Goal: Book appointment/travel/reservation

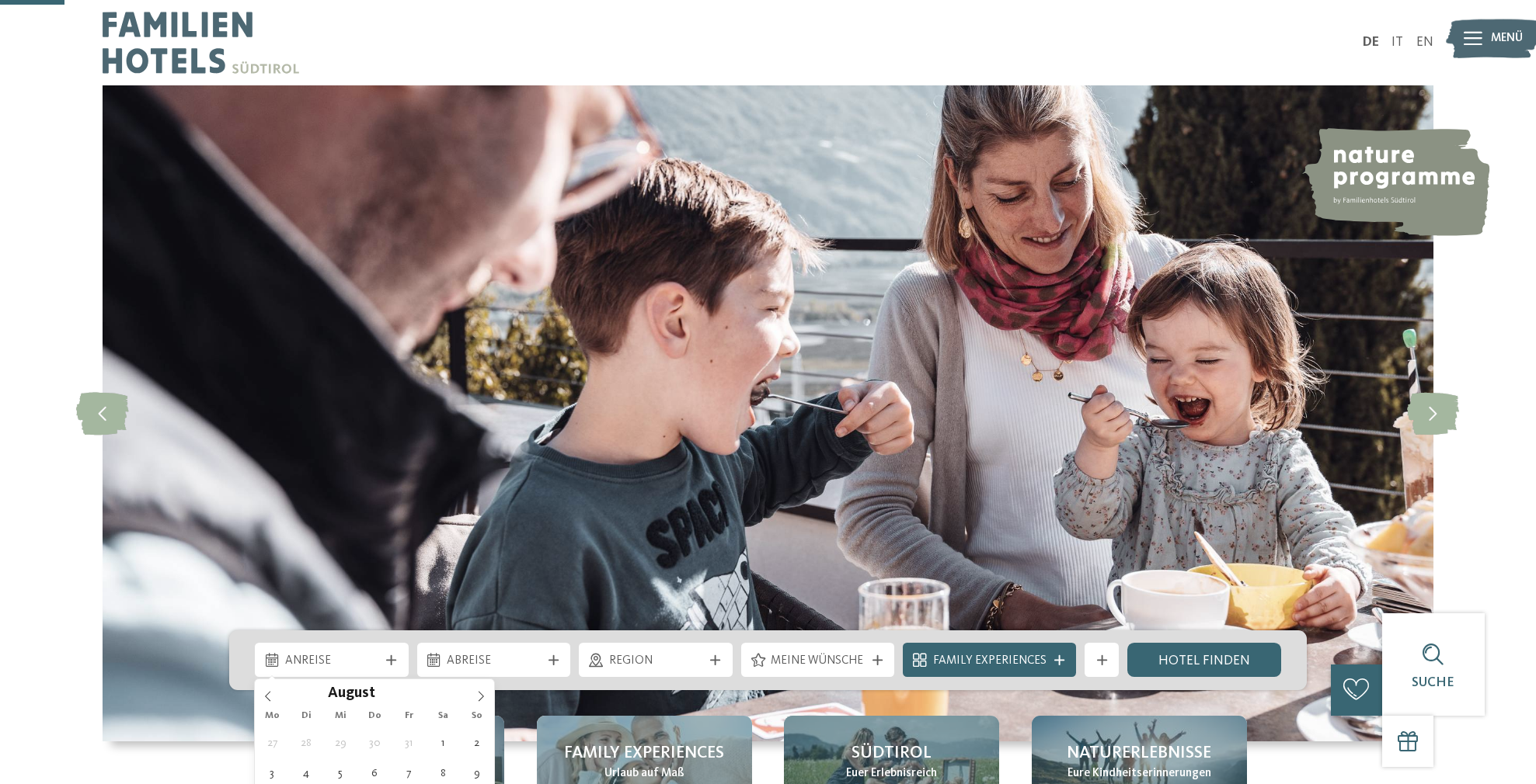
click at [475, 679] on span at bounding box center [481, 692] width 26 height 26
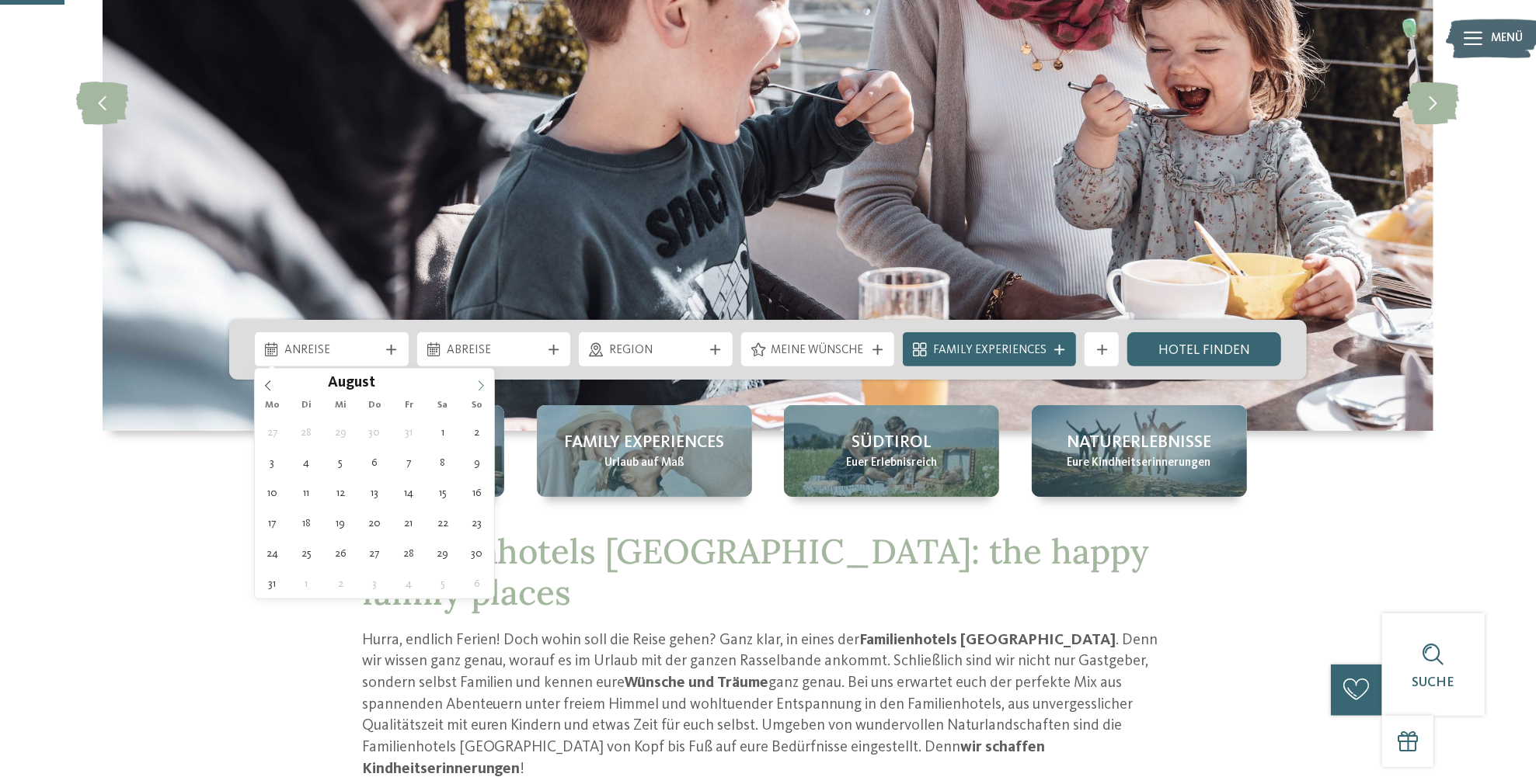
drag, startPoint x: 0, startPoint y: 0, endPoint x: 475, endPoint y: 391, distance: 615.2
click at [475, 391] on span at bounding box center [481, 382] width 26 height 26
click at [477, 390] on span at bounding box center [481, 382] width 26 height 26
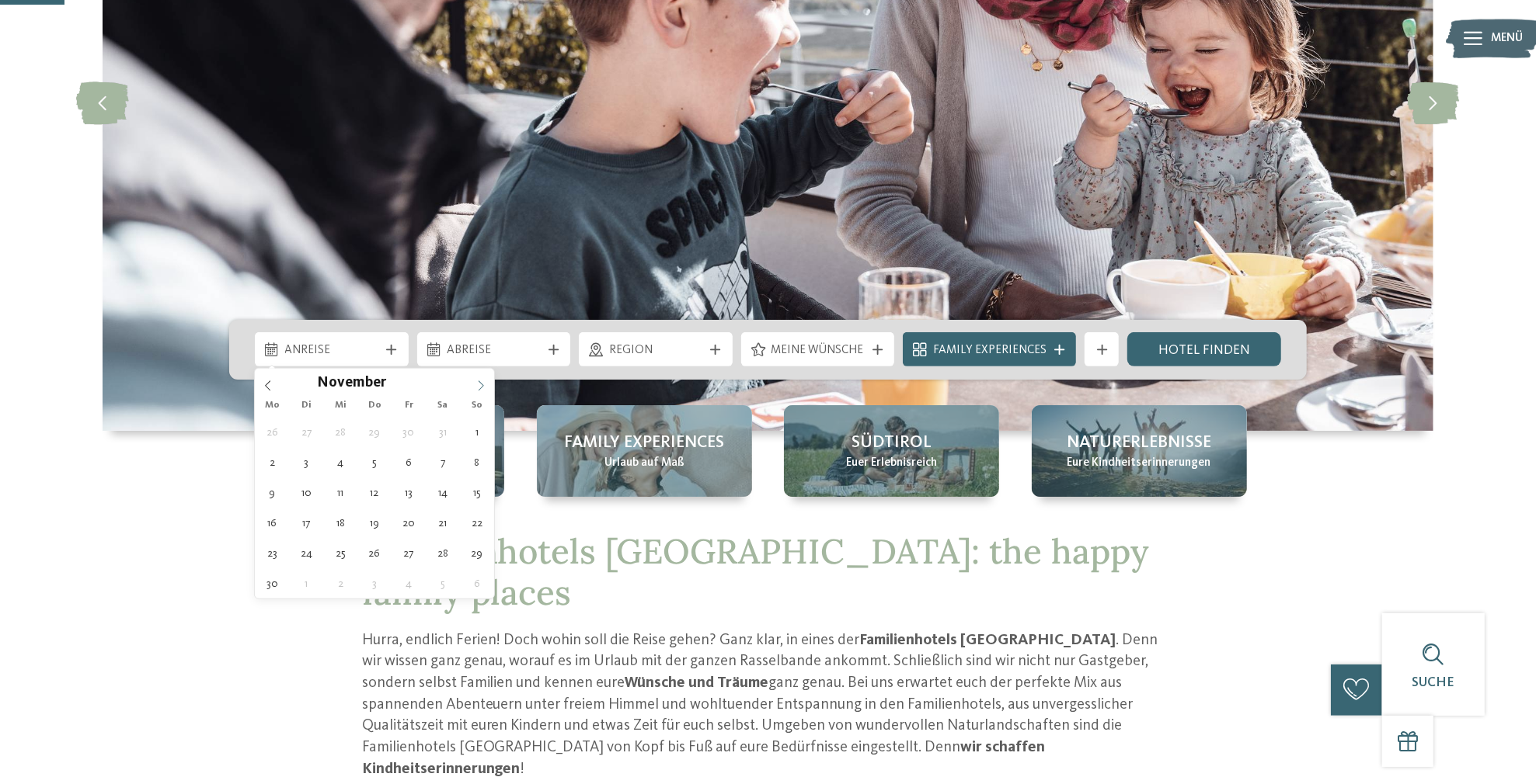
click at [477, 390] on icon at bounding box center [481, 385] width 11 height 11
type input "****"
click at [477, 390] on icon at bounding box center [481, 385] width 11 height 11
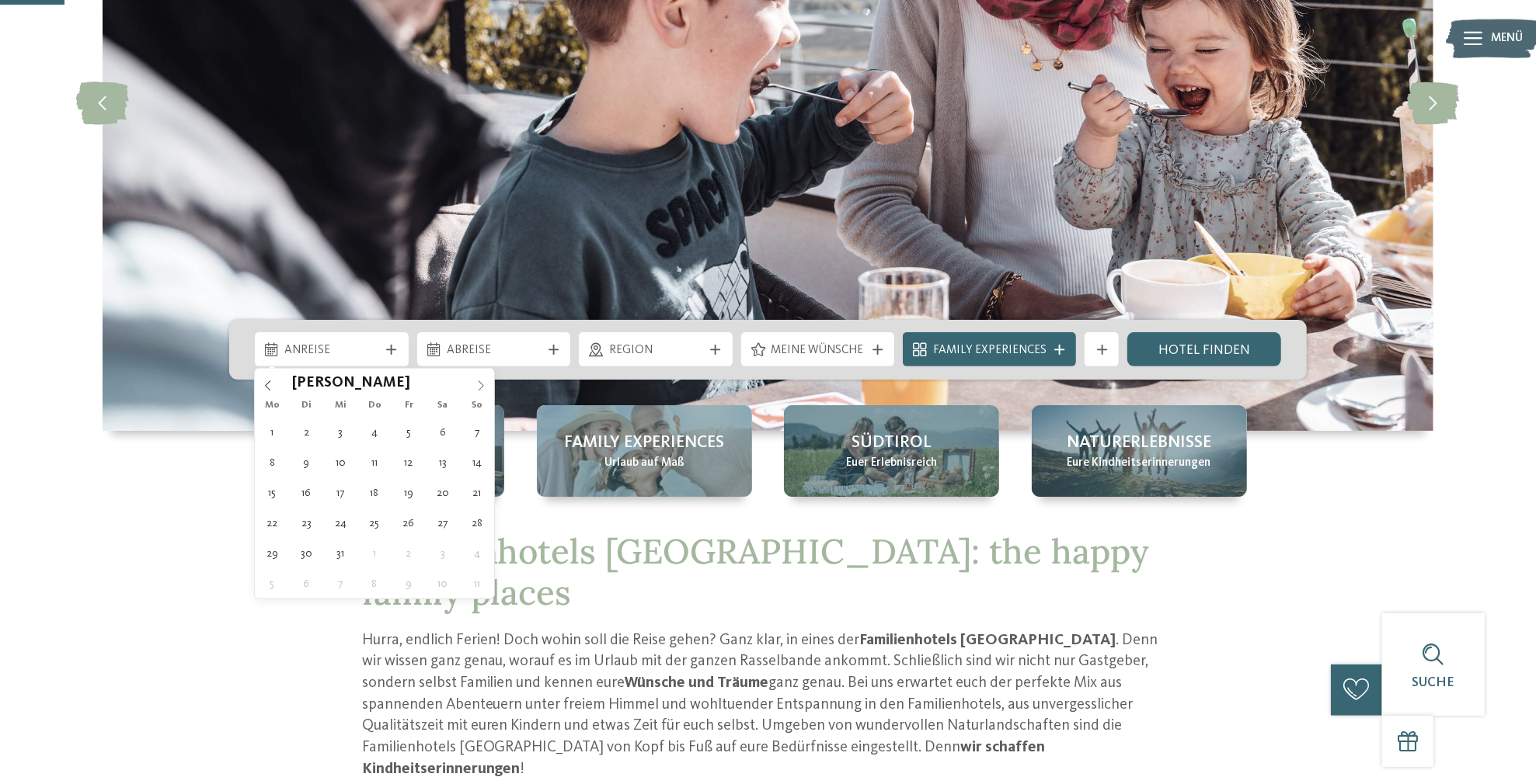
click at [477, 390] on icon at bounding box center [481, 385] width 11 height 11
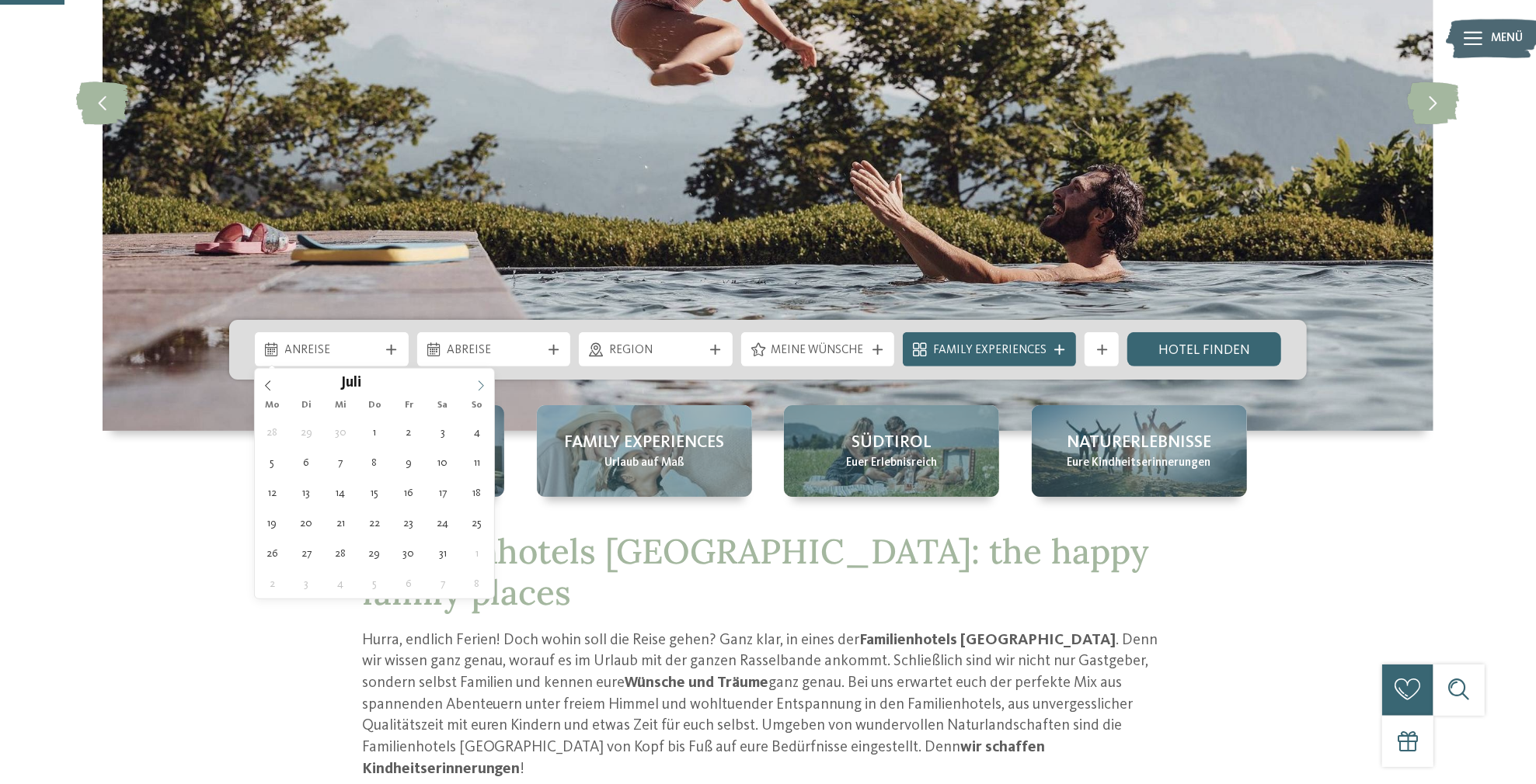
click at [477, 390] on icon at bounding box center [481, 385] width 11 height 11
type div "09.08.2027"
type input "****"
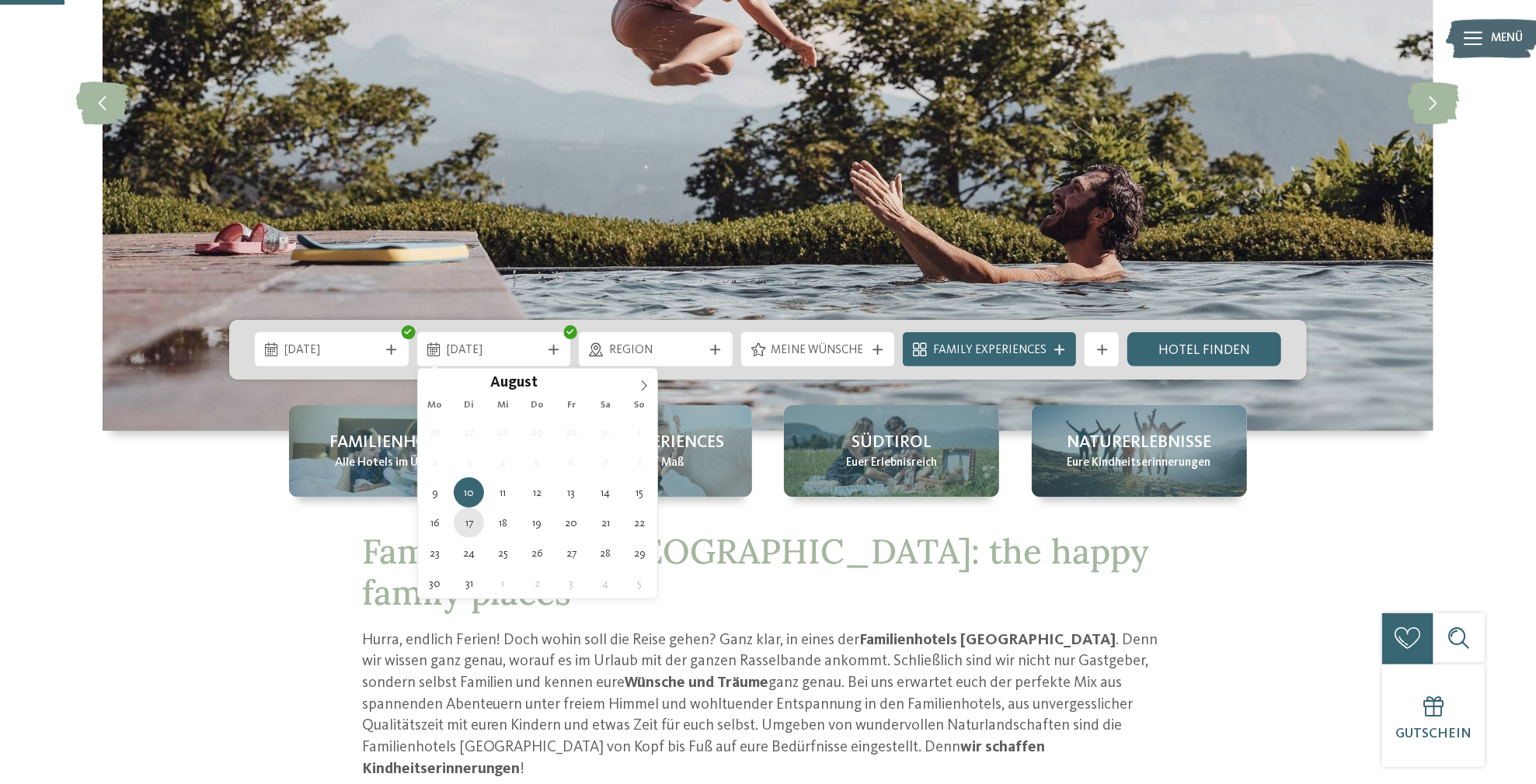
type div "17.08.2027"
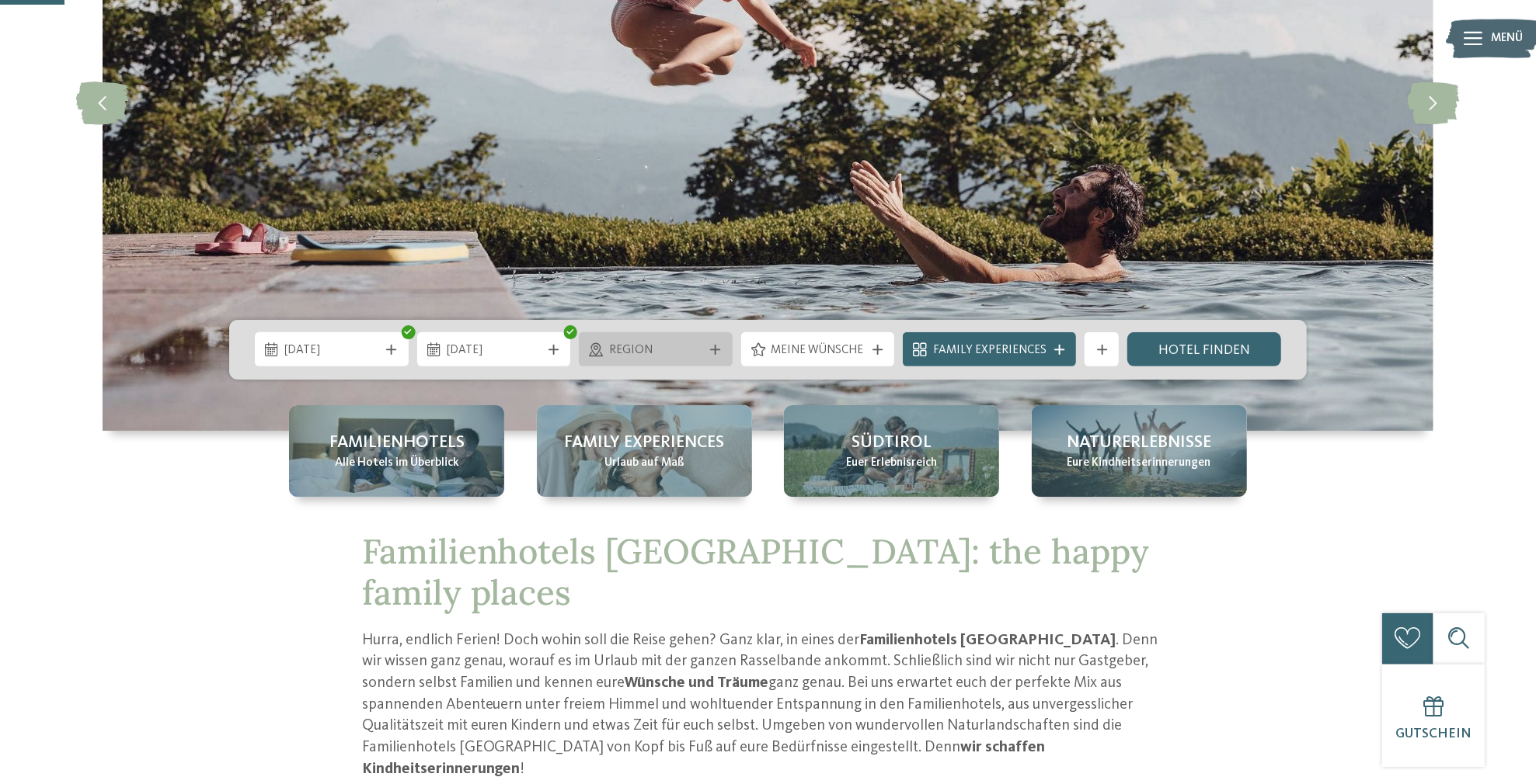
click at [618, 342] on span "Region" at bounding box center [656, 350] width 94 height 17
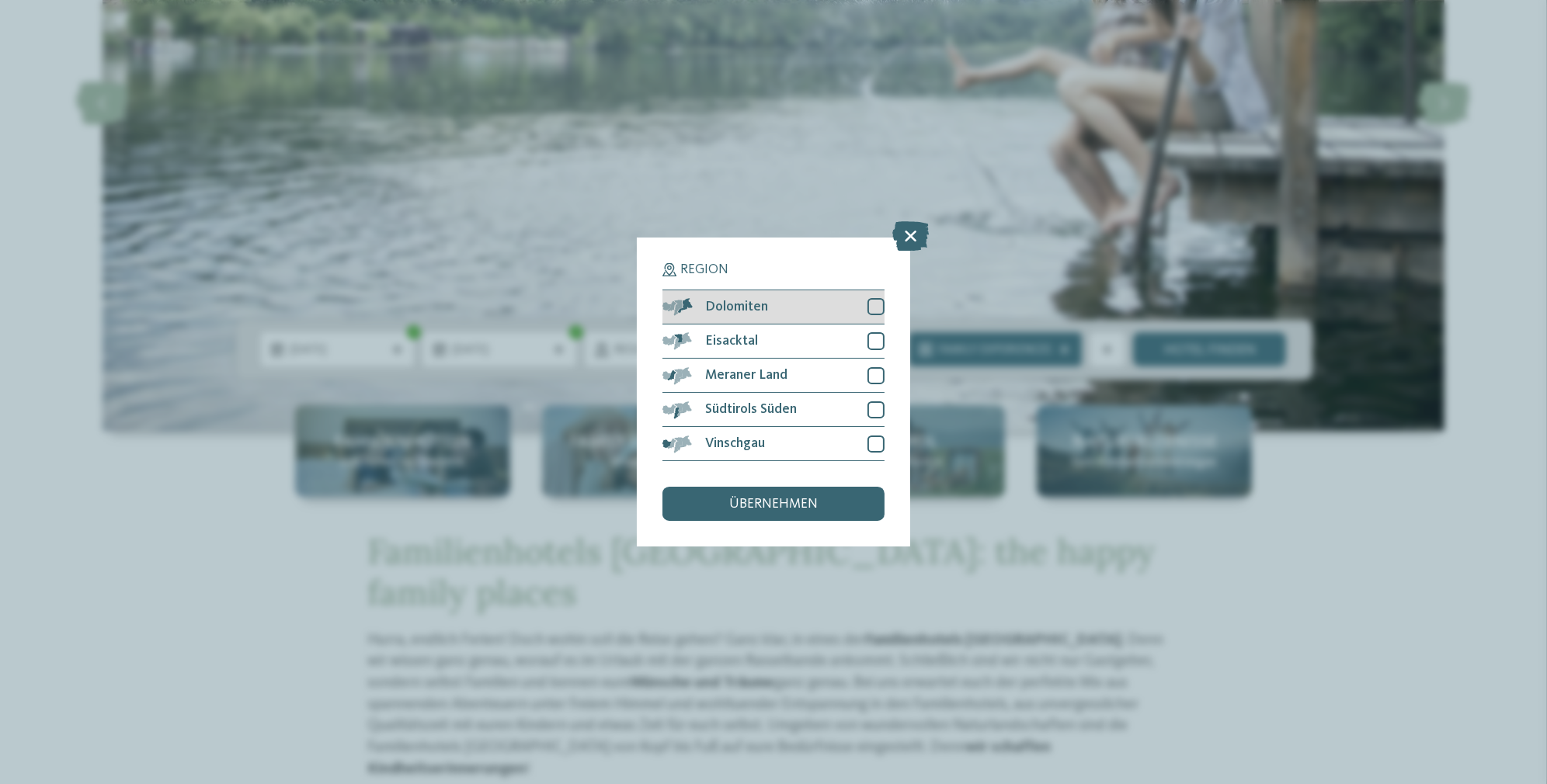
click at [872, 303] on div at bounding box center [876, 306] width 17 height 17
click at [872, 338] on div at bounding box center [876, 340] width 17 height 17
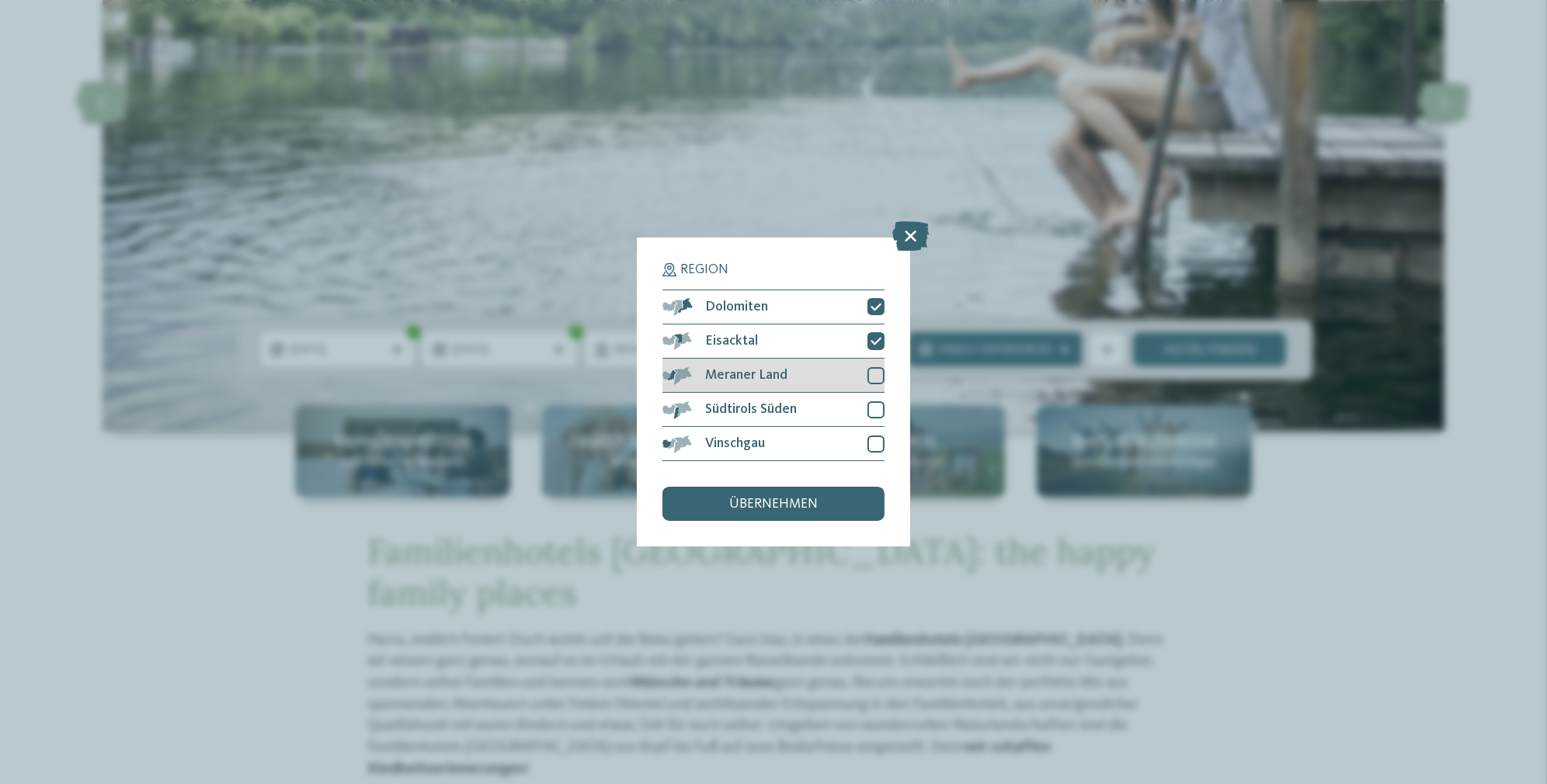
click at [877, 372] on div at bounding box center [876, 376] width 17 height 17
click at [877, 409] on div at bounding box center [876, 409] width 17 height 17
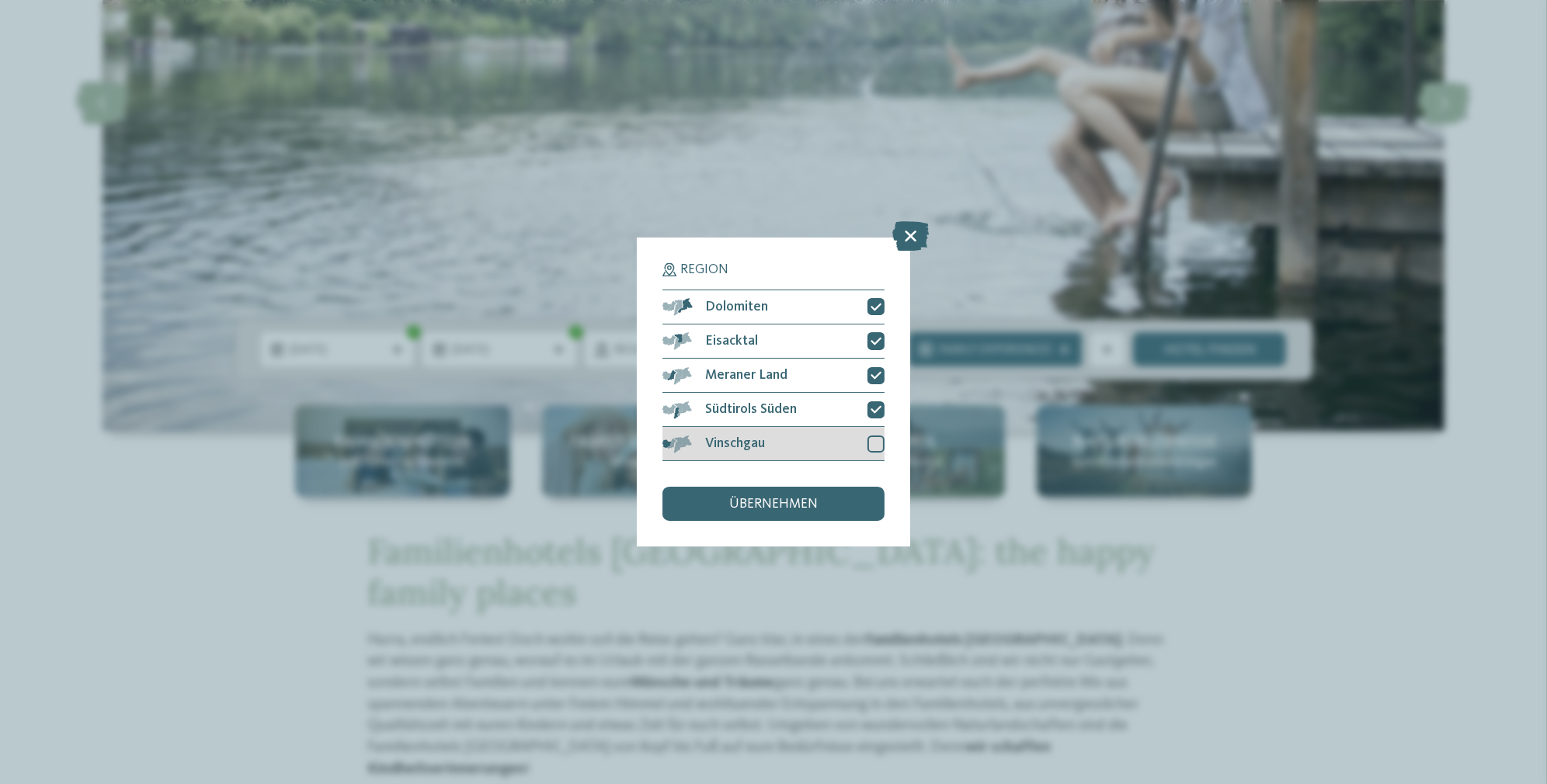
click at [878, 436] on div at bounding box center [876, 444] width 17 height 17
click at [819, 506] on div "übernehmen" at bounding box center [773, 504] width 222 height 34
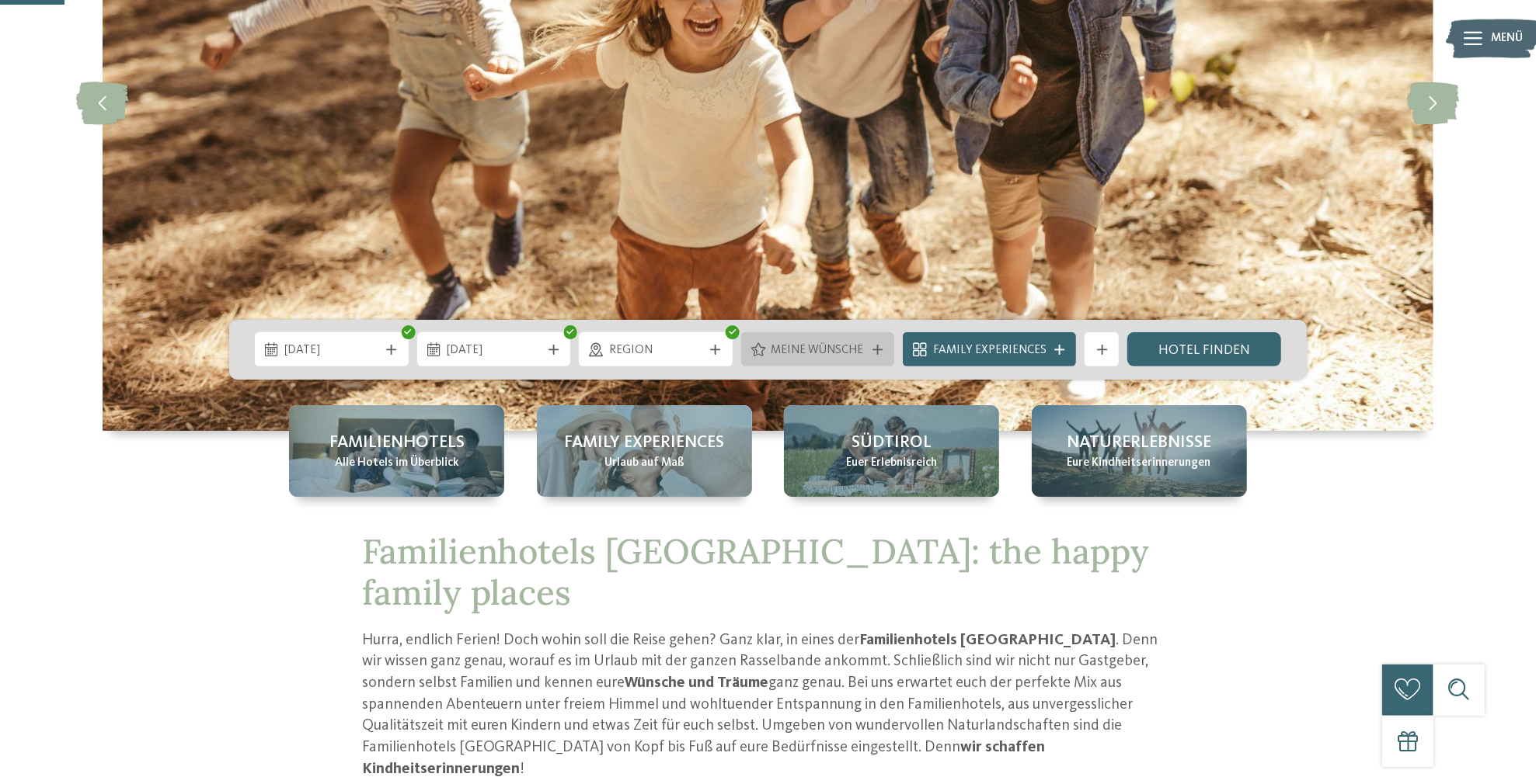
click at [815, 352] on span "Meine Wünsche" at bounding box center [817, 350] width 94 height 17
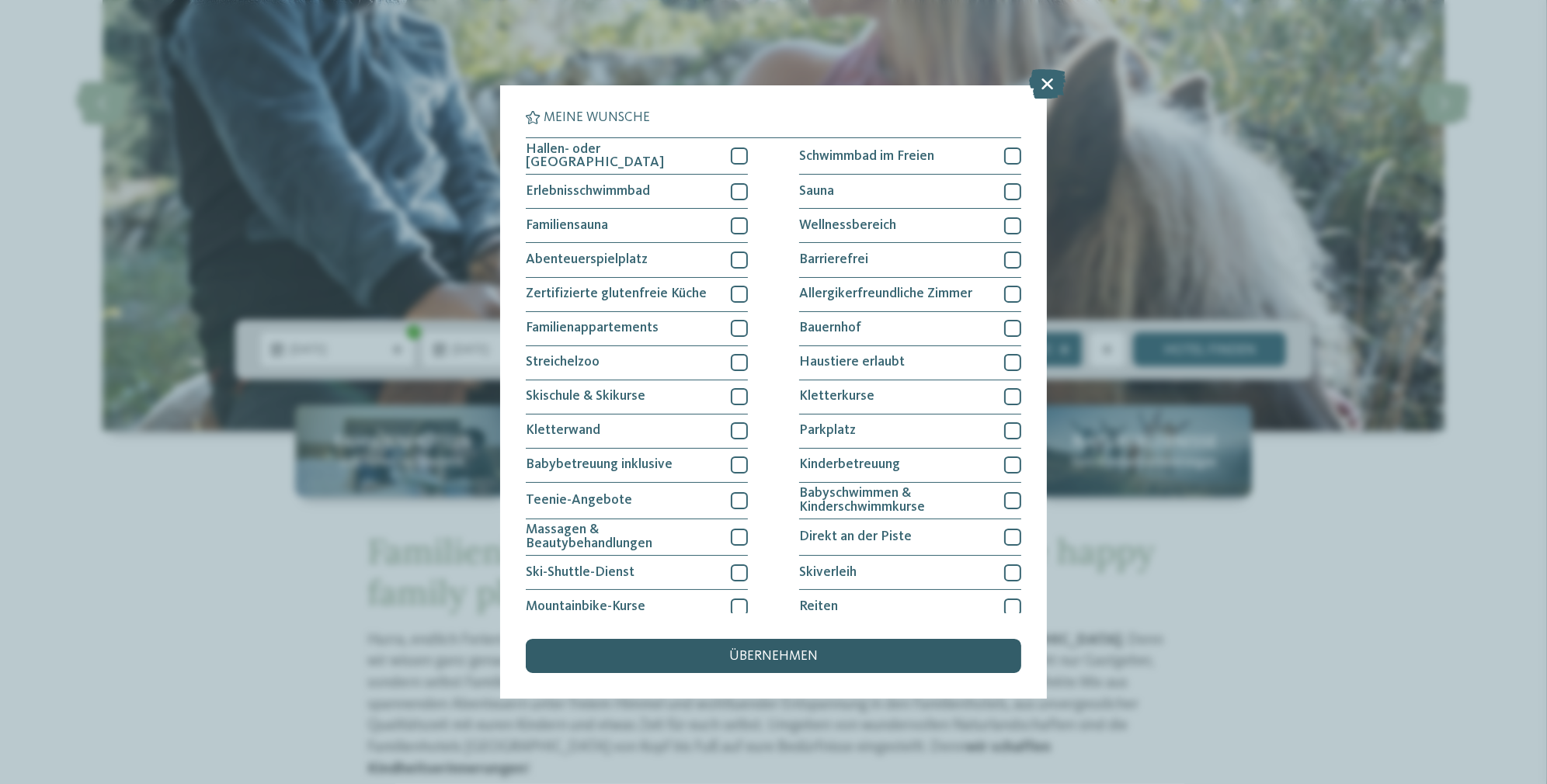
click at [764, 648] on div "übernehmen" at bounding box center [773, 656] width 495 height 34
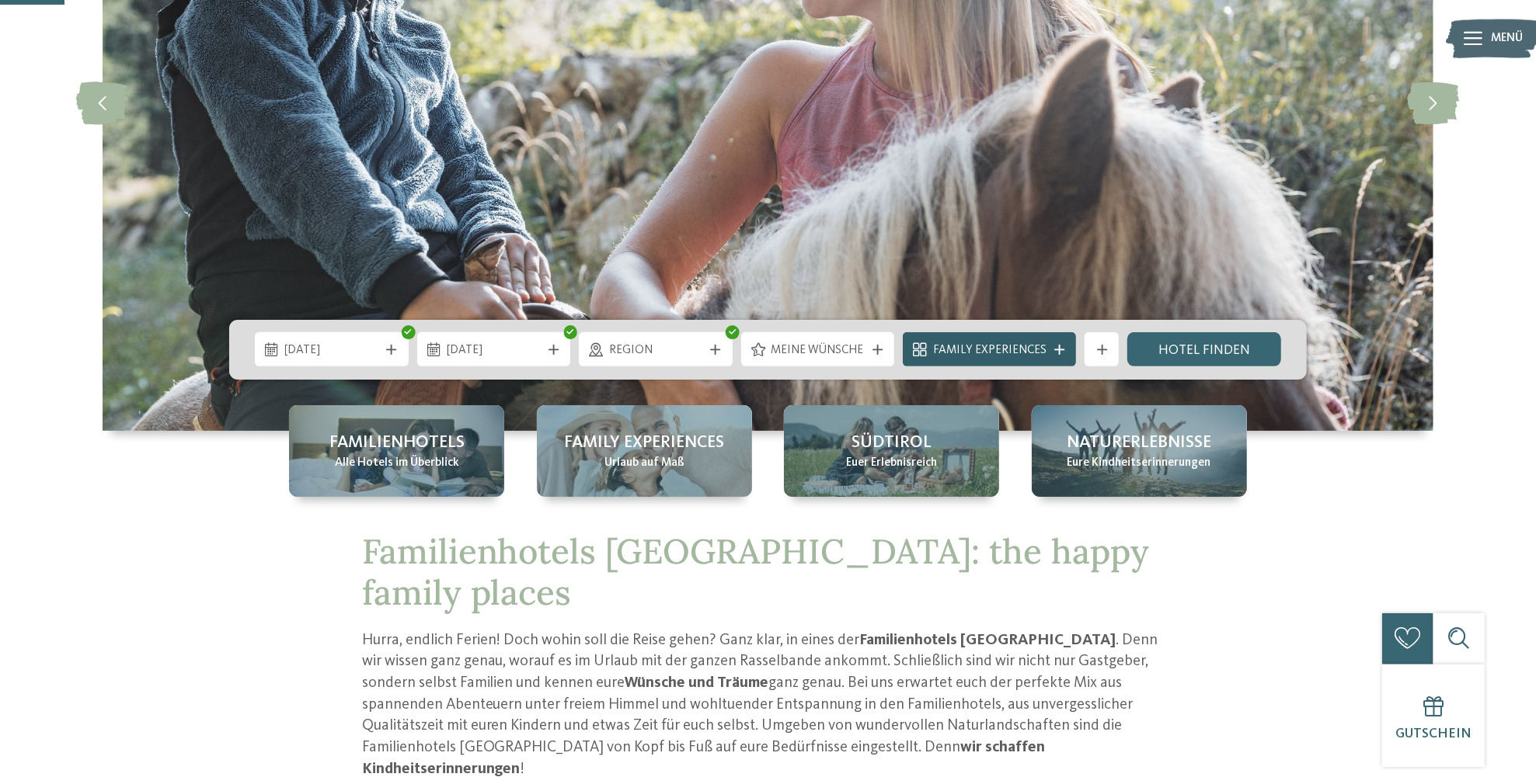
click at [1052, 350] on div at bounding box center [1059, 349] width 17 height 10
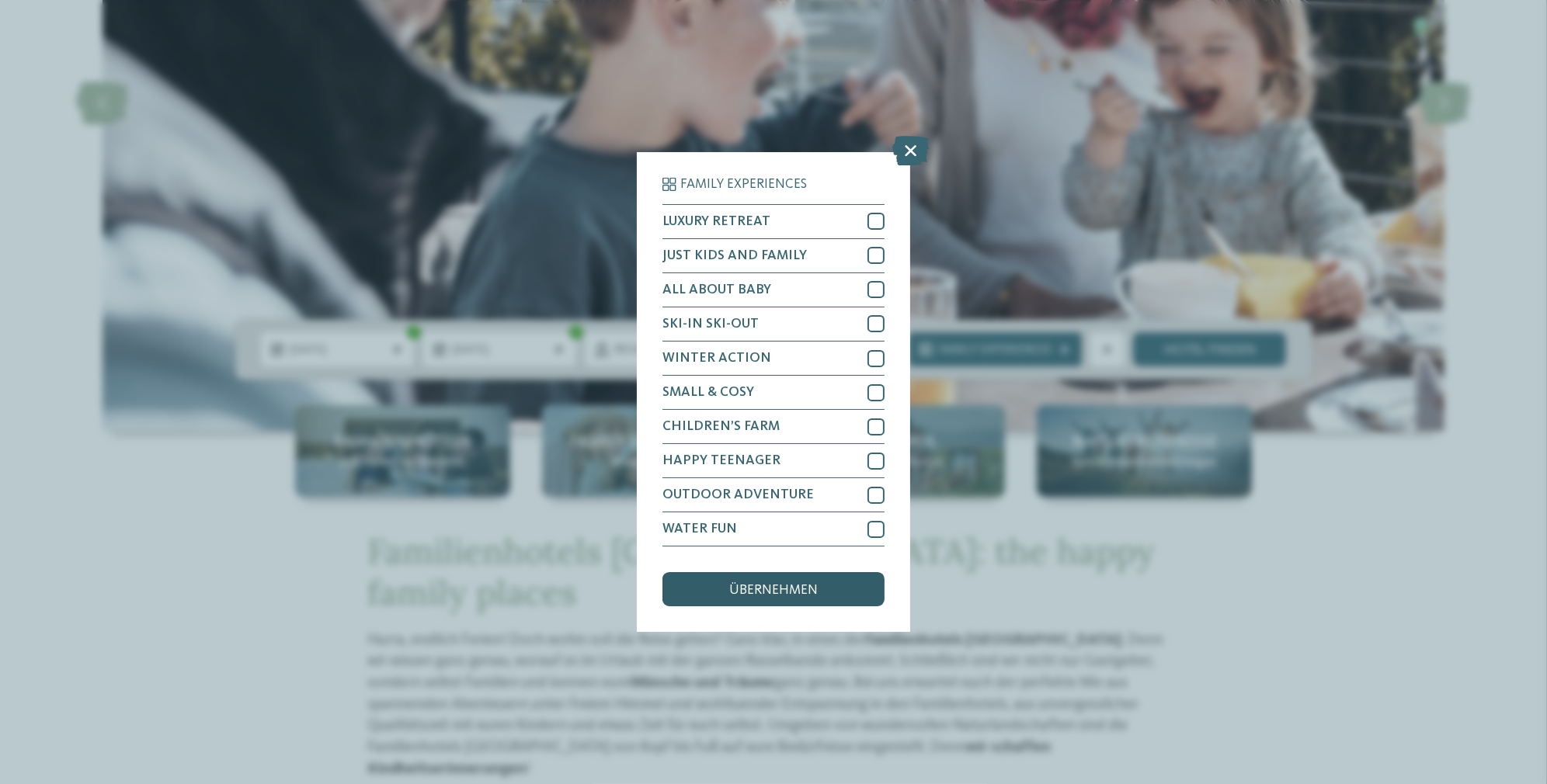
click at [793, 588] on span "übernehmen" at bounding box center [774, 590] width 88 height 14
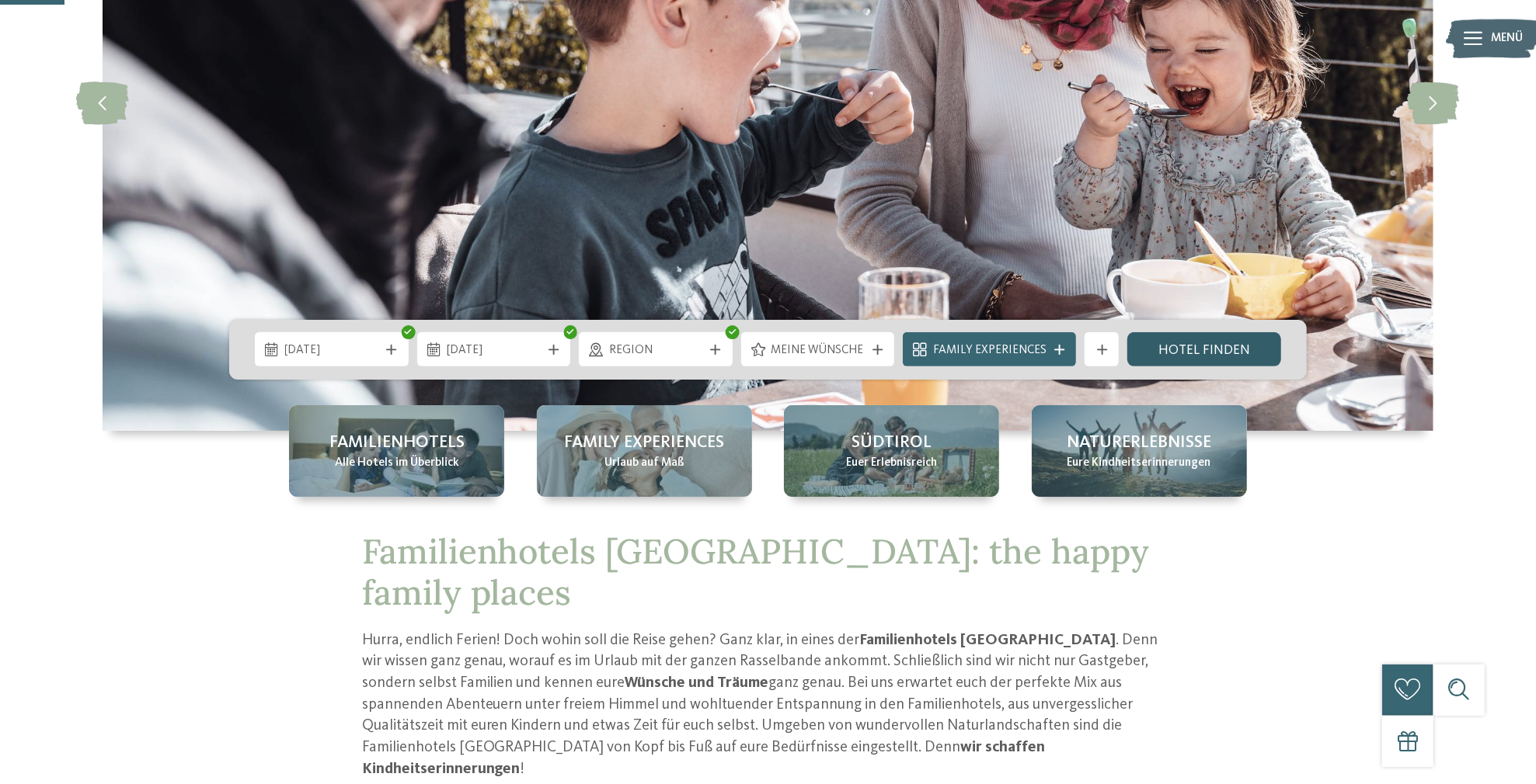
click at [1213, 352] on link "Hotel finden" at bounding box center [1204, 349] width 154 height 34
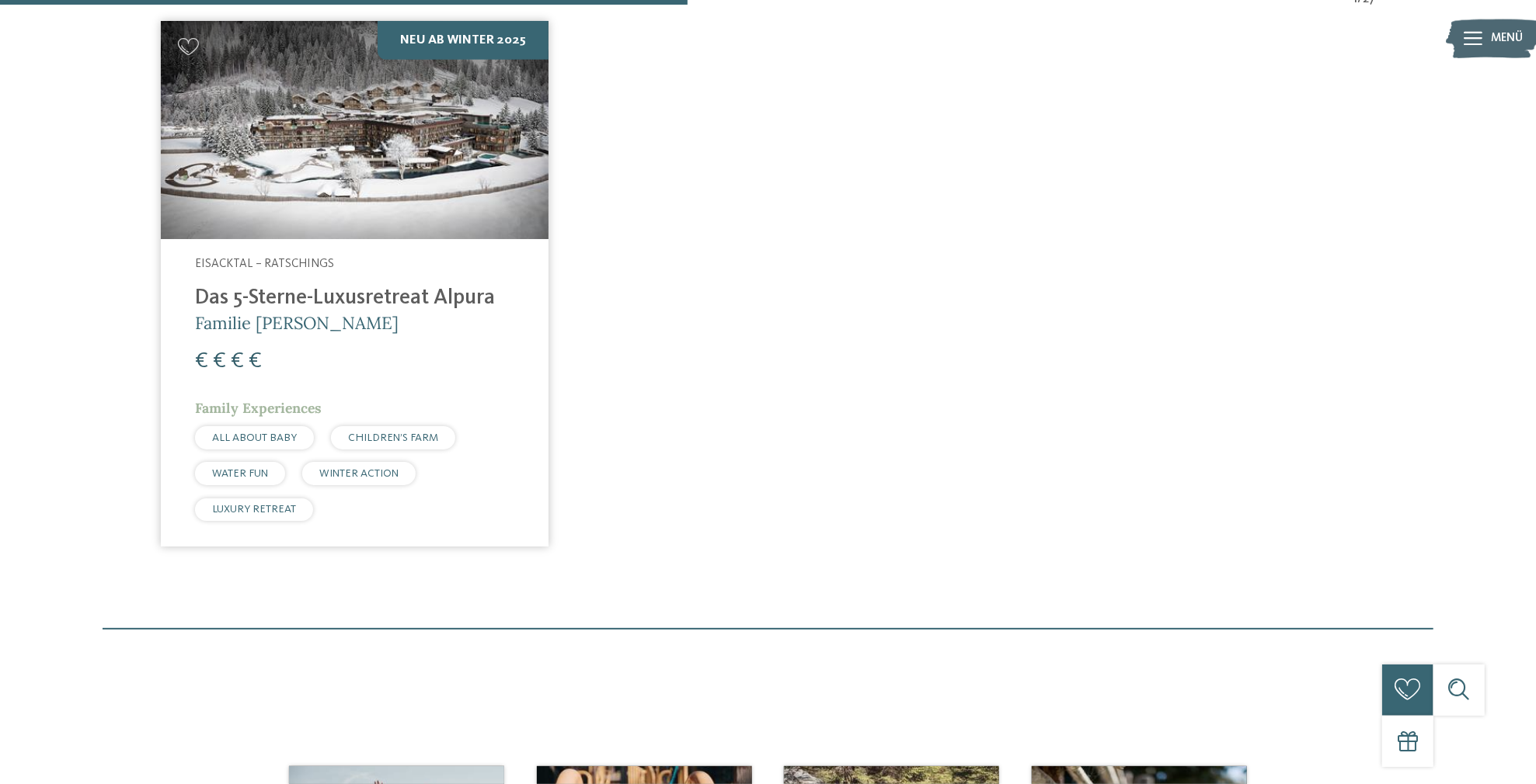
scroll to position [258, 0]
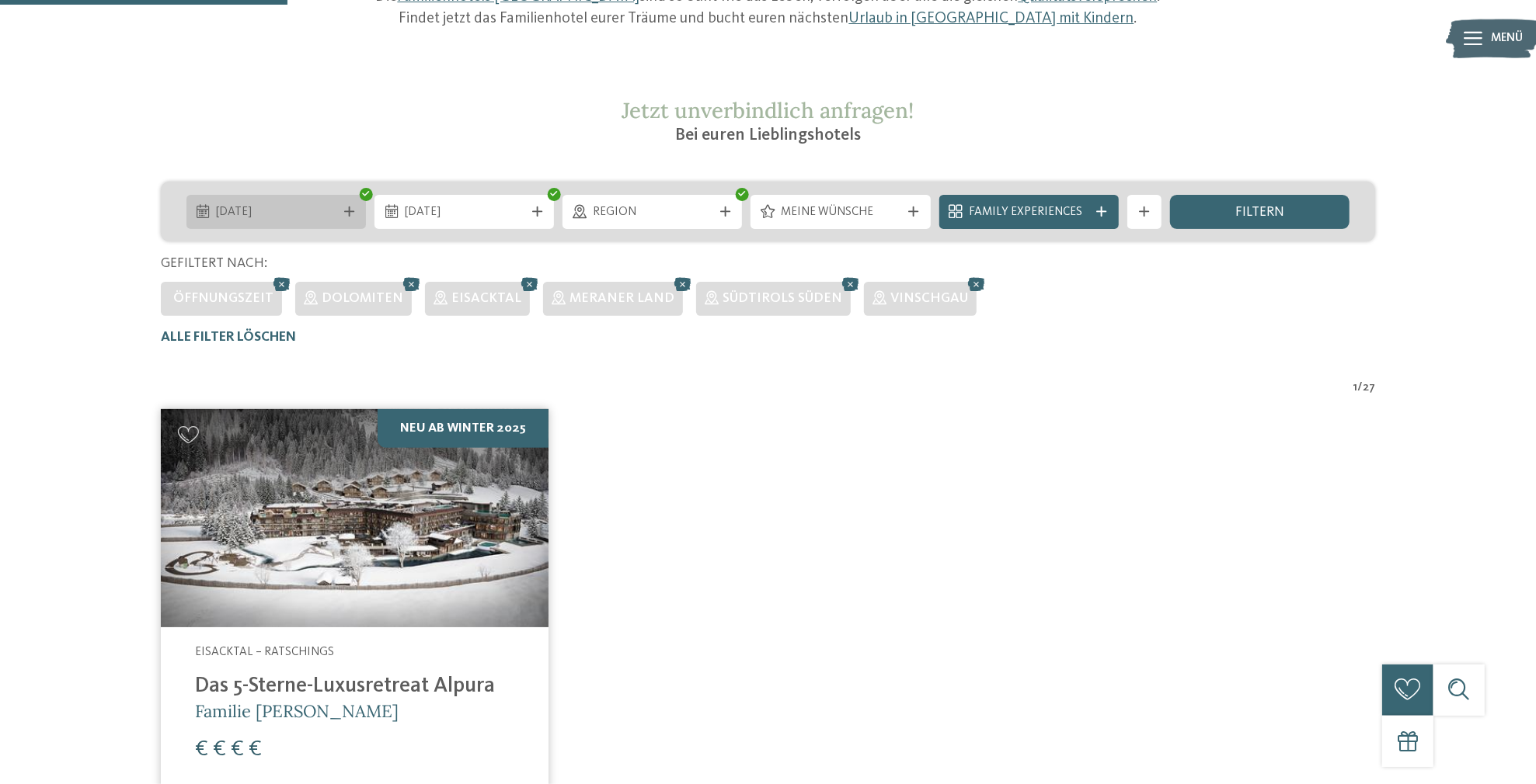
click at [349, 210] on icon at bounding box center [349, 211] width 10 height 10
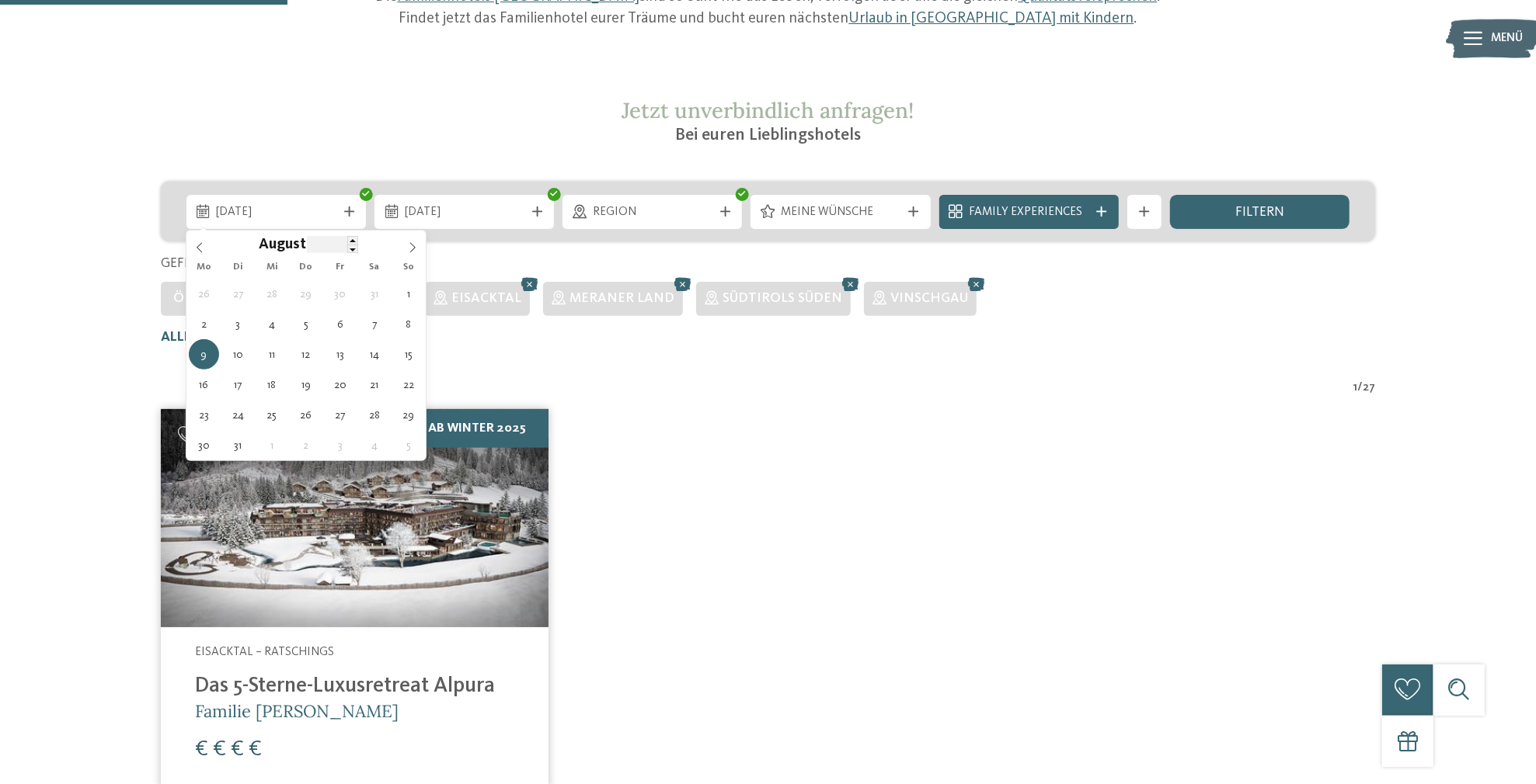
click at [330, 248] on input "****" at bounding box center [332, 244] width 52 height 16
click at [352, 242] on span at bounding box center [352, 240] width 11 height 8
click at [351, 246] on span at bounding box center [352, 249] width 11 height 8
type input "****"
click at [351, 247] on span at bounding box center [352, 249] width 11 height 8
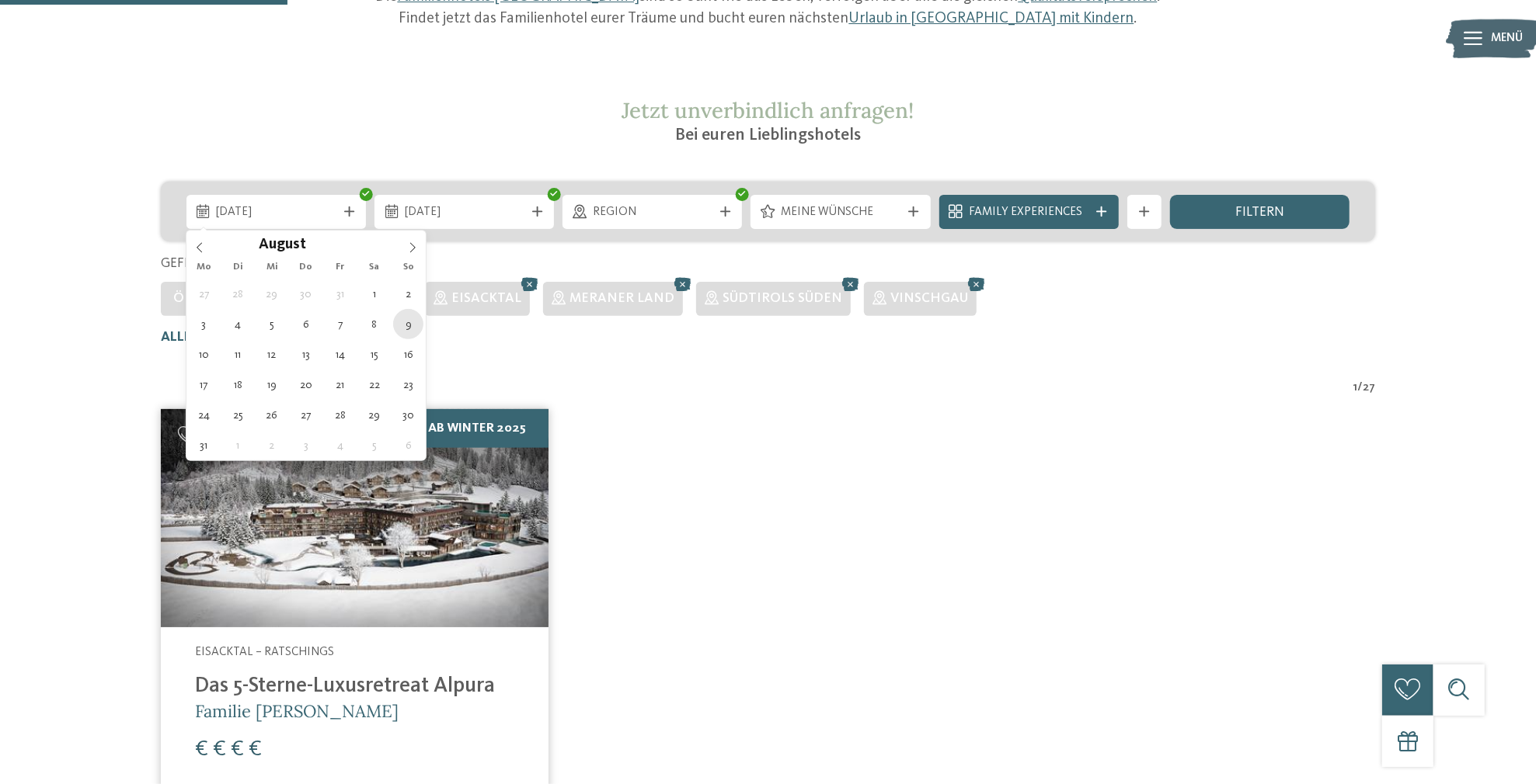
type div "09.08.2026"
type input "****"
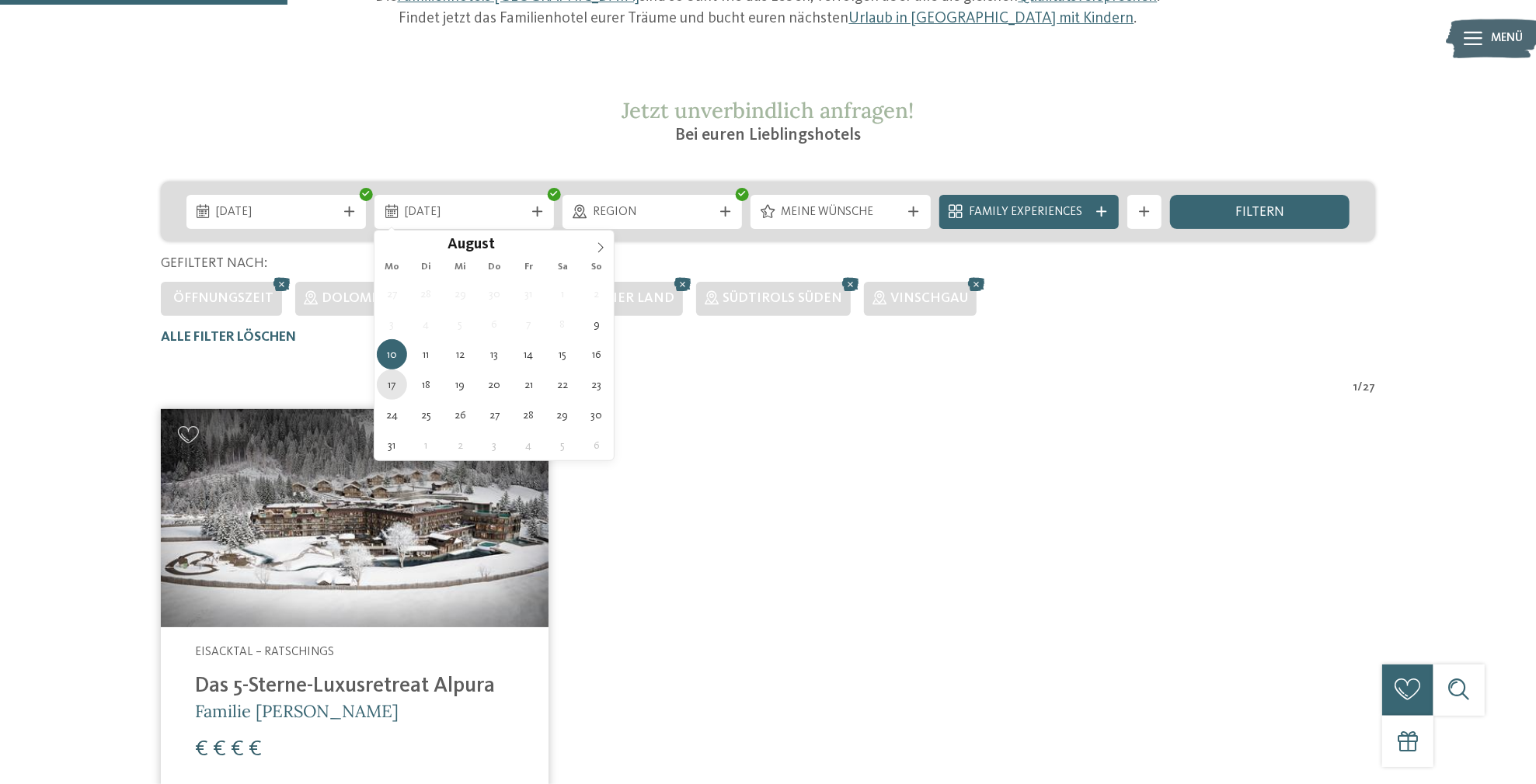
type div "17.08.2026"
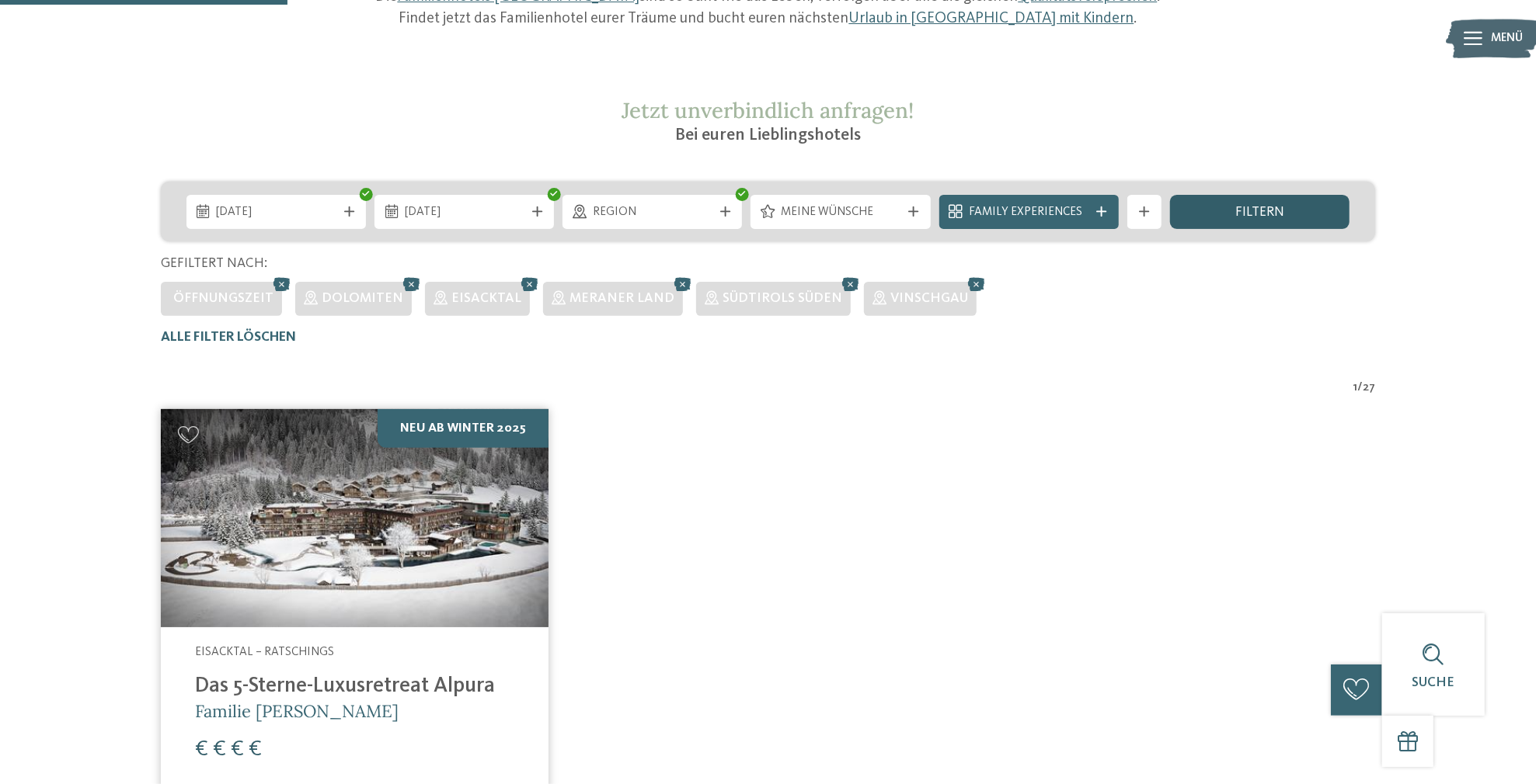
click at [1209, 211] on div "filtern" at bounding box center [1259, 212] width 179 height 34
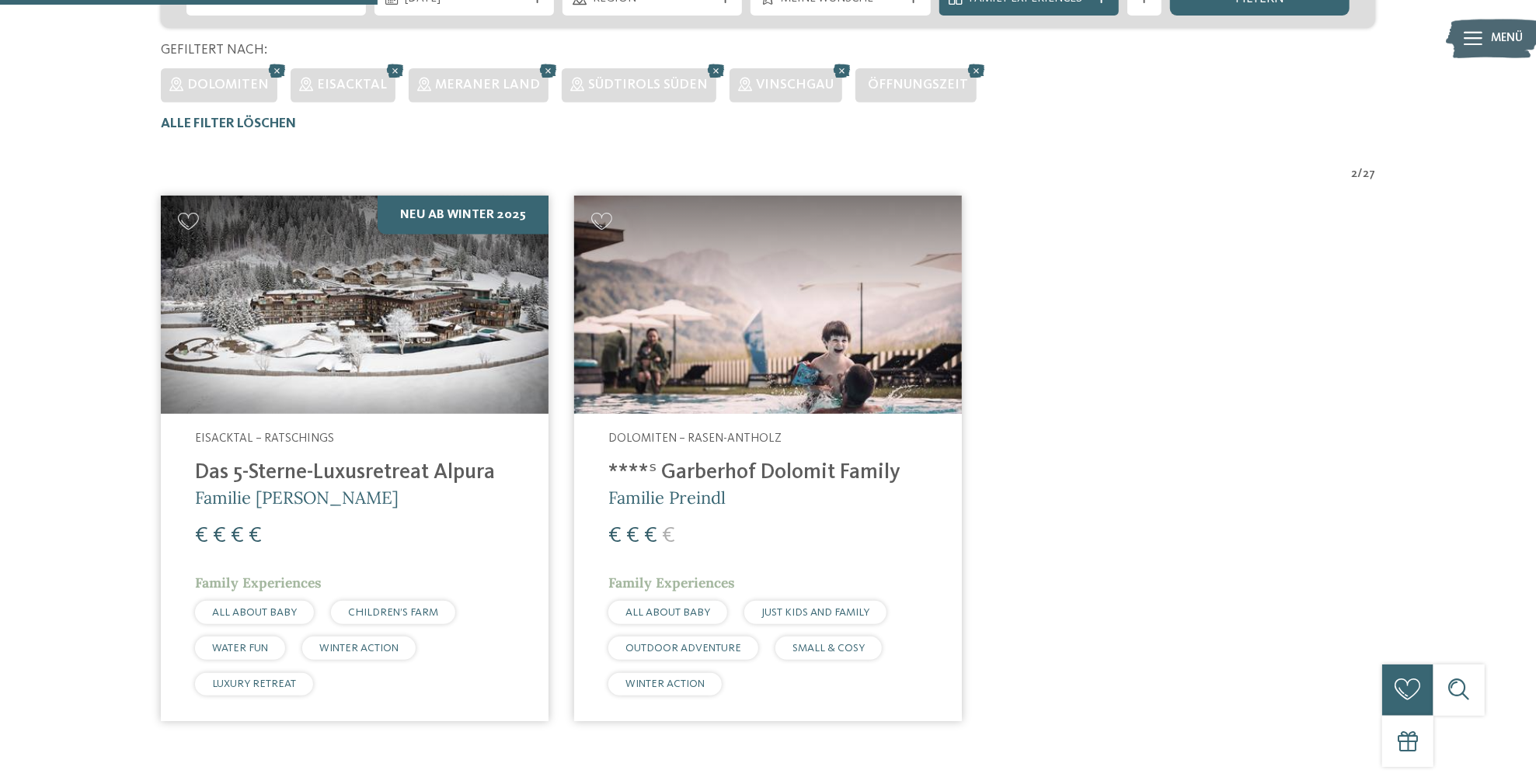
scroll to position [491, 0]
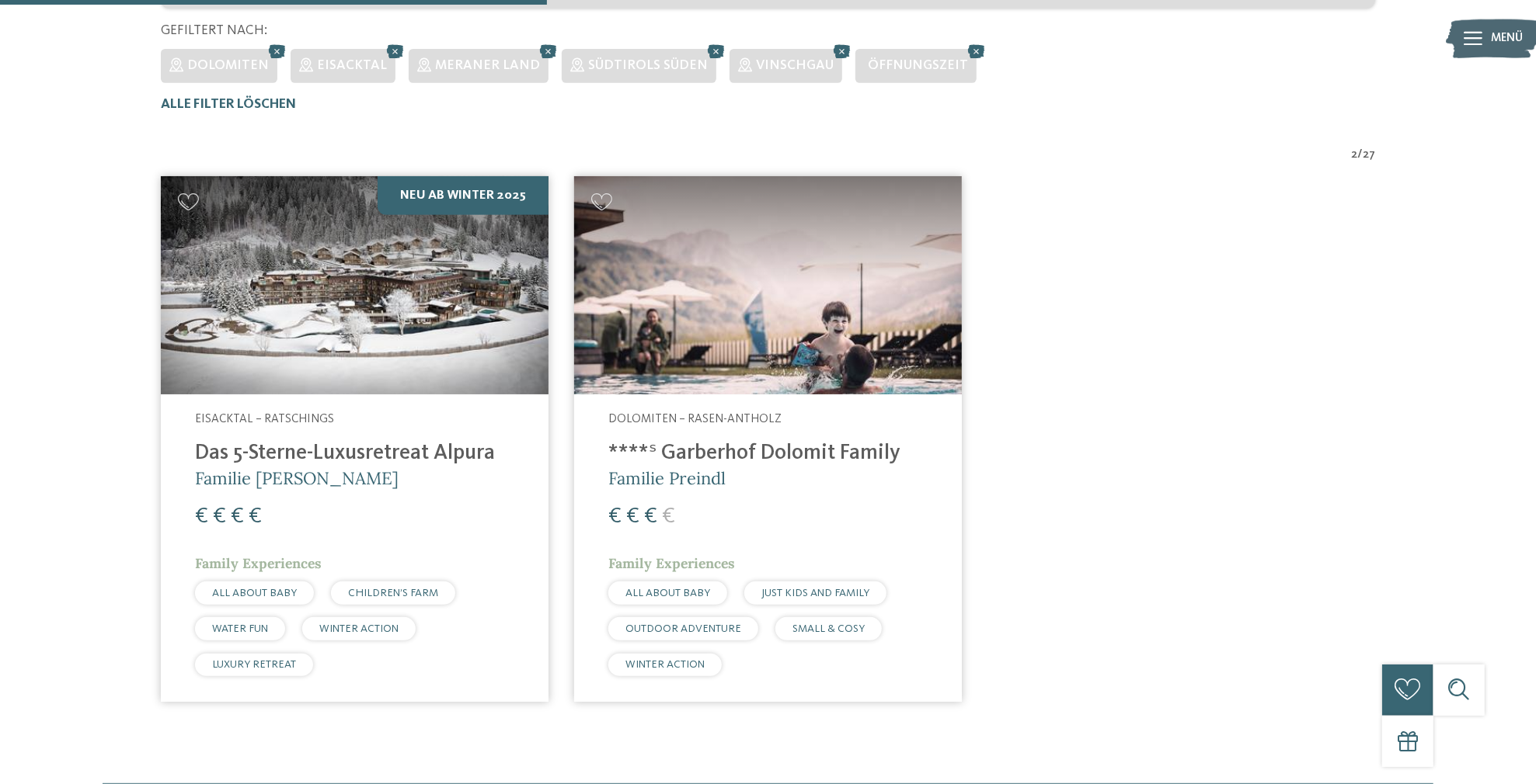
click at [694, 447] on h4 "****ˢ Garberhof Dolomit Family" at bounding box center [768, 453] width 319 height 25
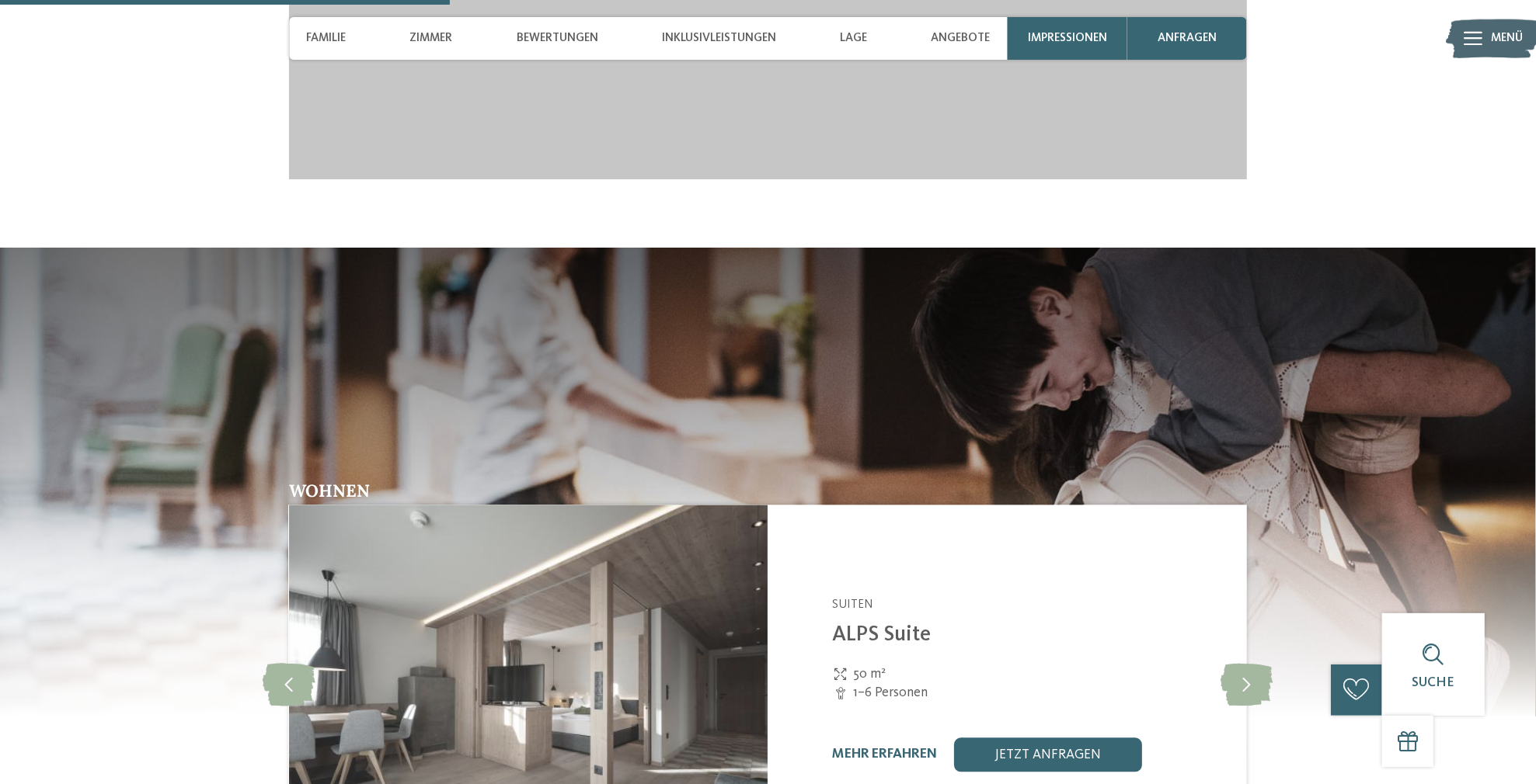
scroll to position [2562, 0]
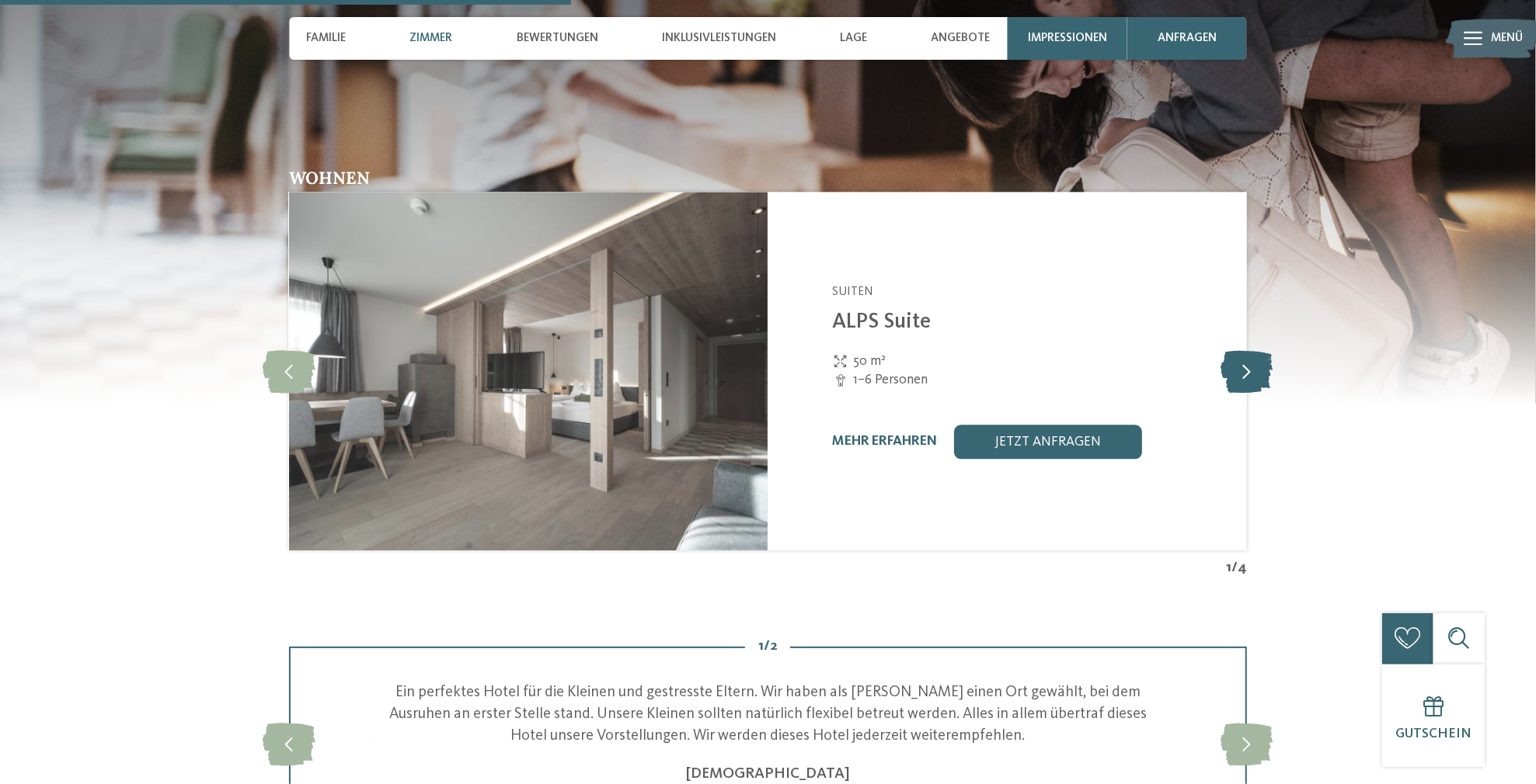
click at [1240, 377] on icon at bounding box center [1246, 372] width 52 height 43
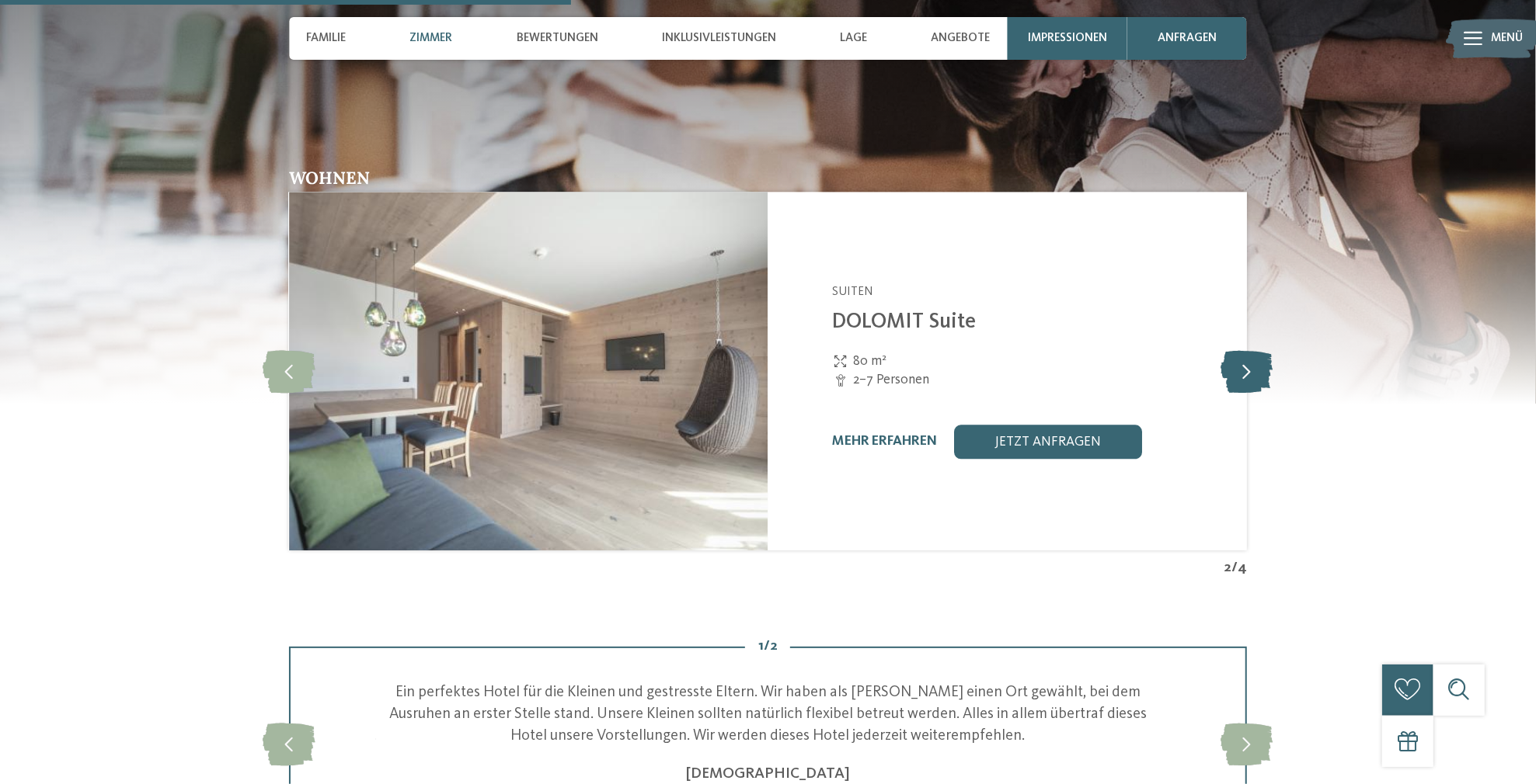
click at [1240, 377] on icon at bounding box center [1246, 372] width 52 height 43
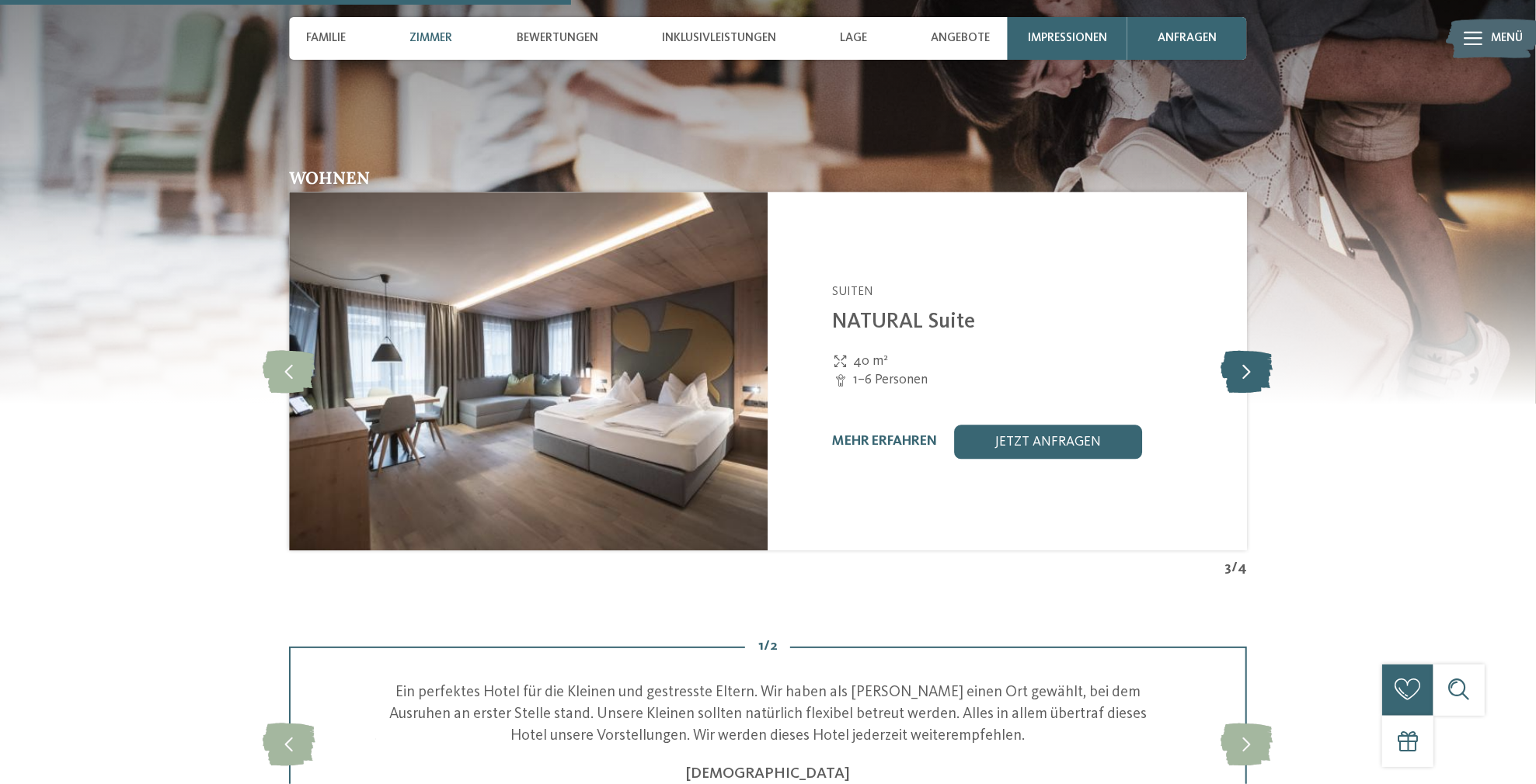
click at [1240, 377] on icon at bounding box center [1246, 372] width 52 height 43
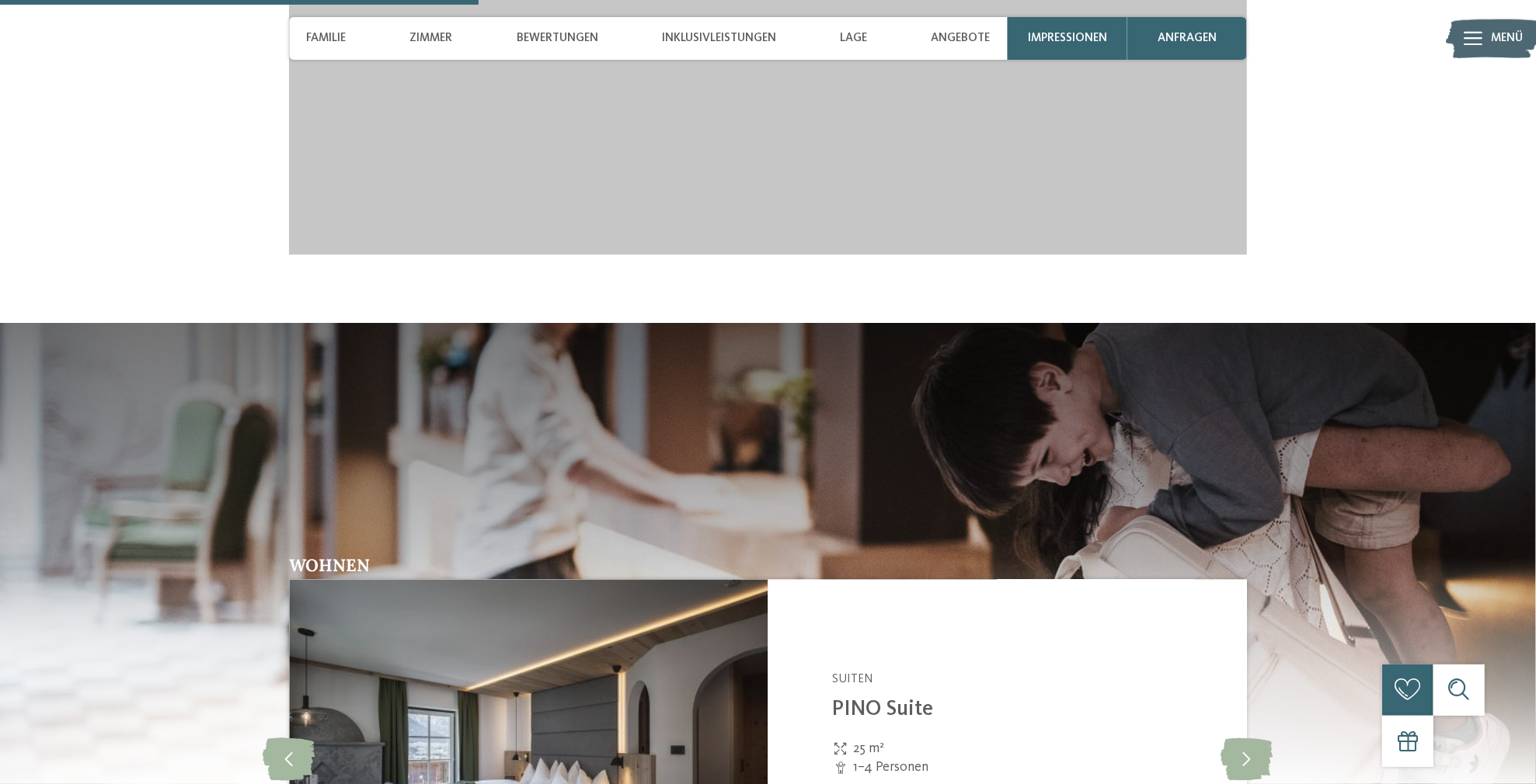
scroll to position [1708, 0]
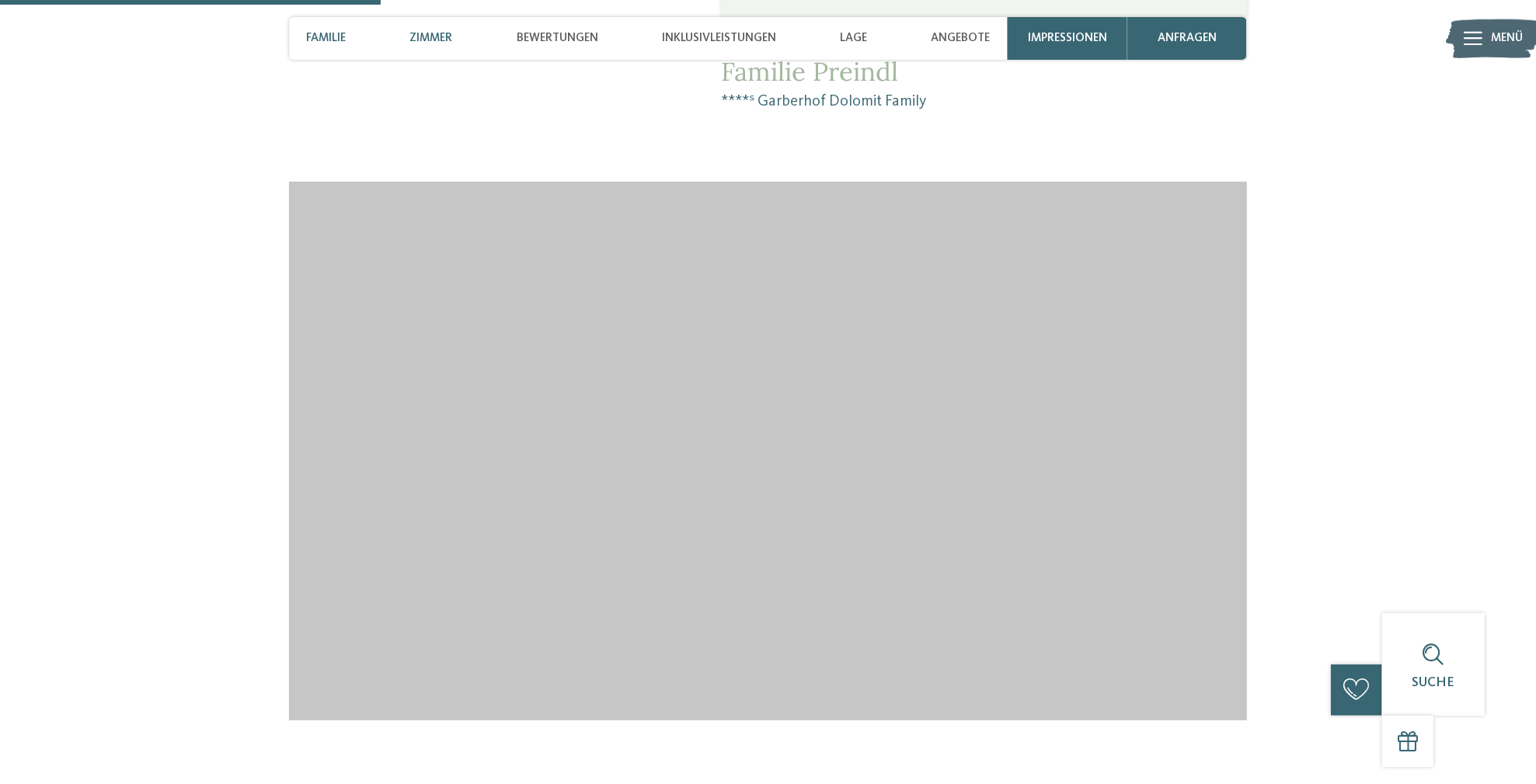
click at [433, 37] on span "Zimmer" at bounding box center [431, 38] width 43 height 14
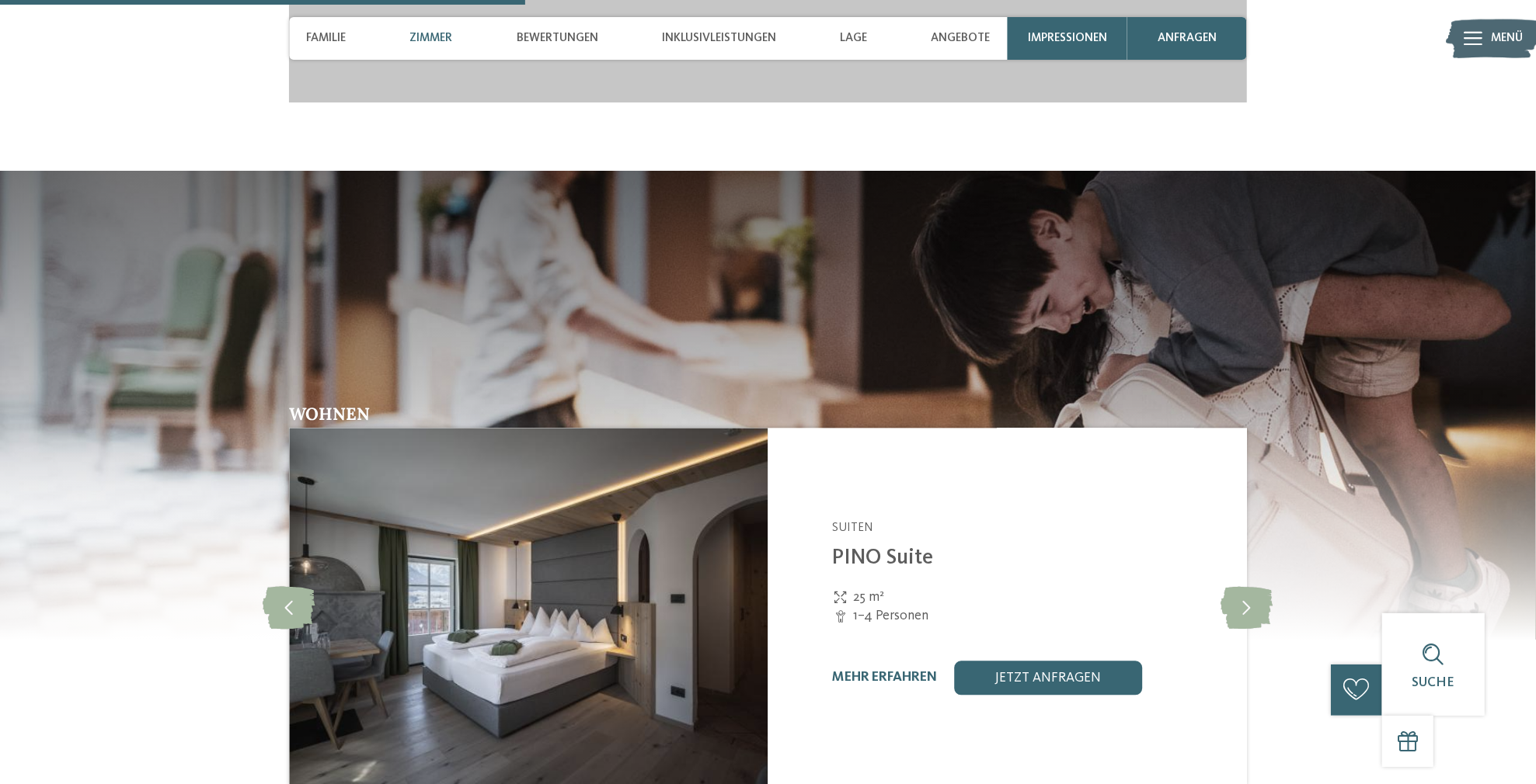
scroll to position [2412, 0]
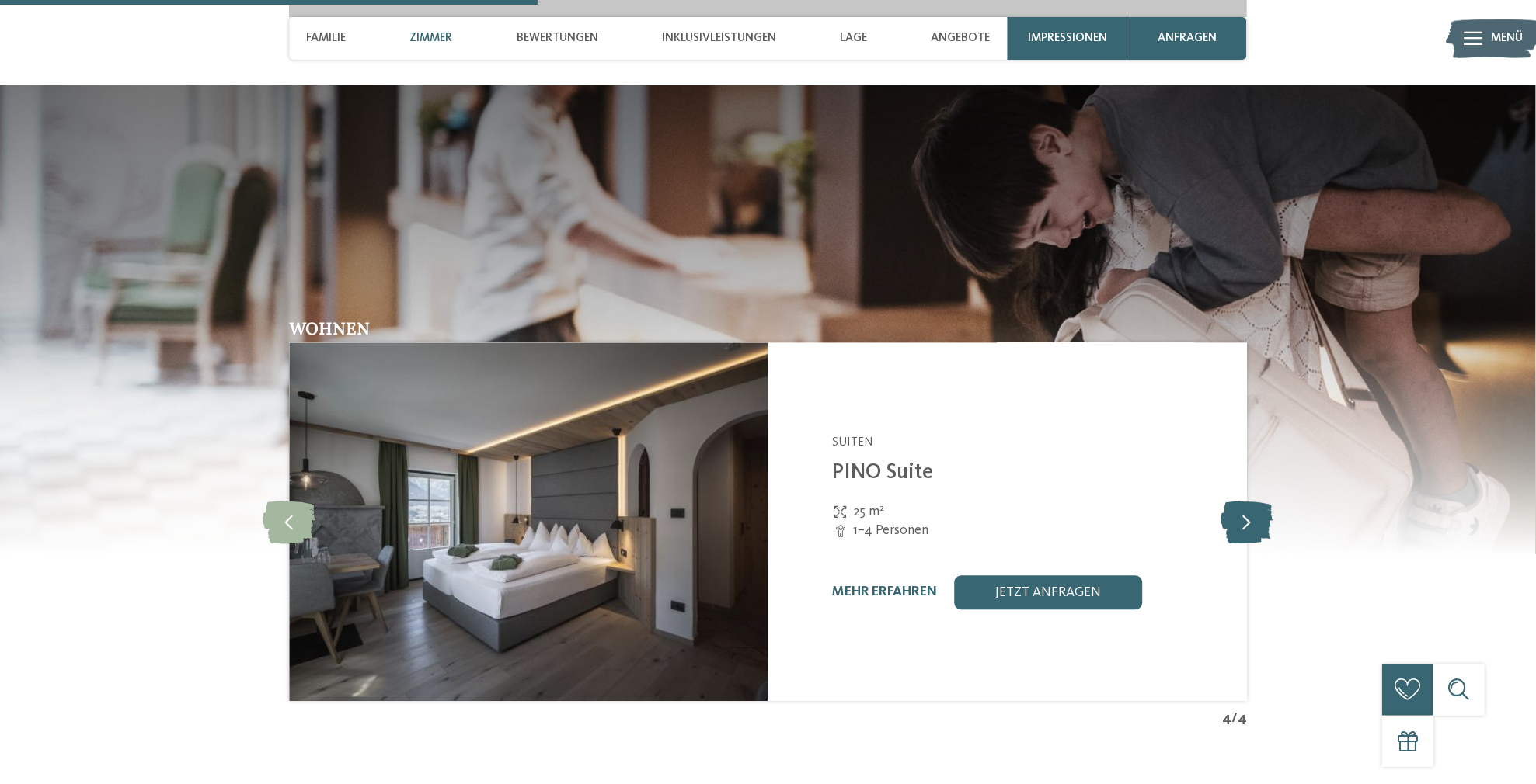
click at [1240, 524] on icon at bounding box center [1246, 522] width 52 height 43
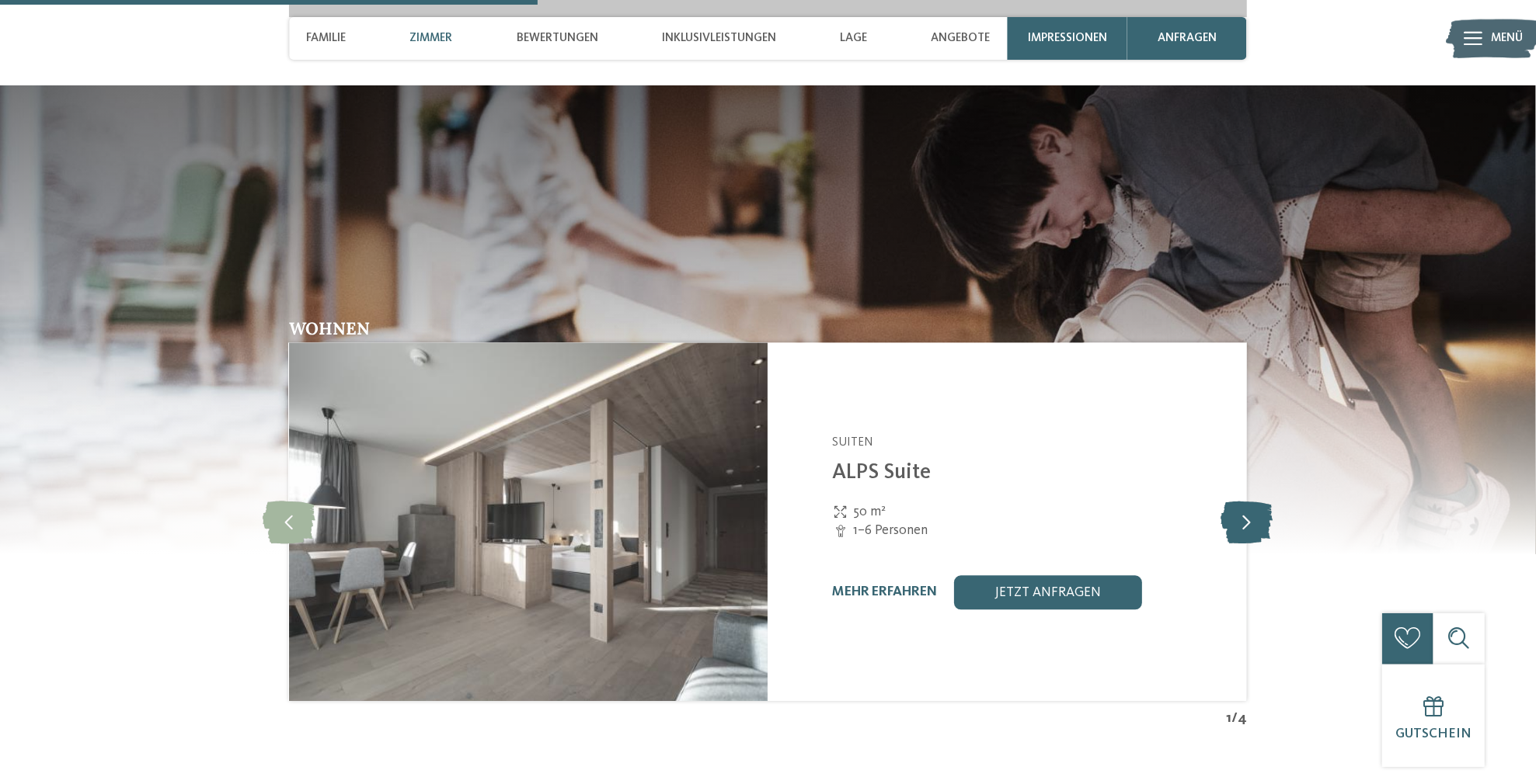
click at [1240, 524] on icon at bounding box center [1246, 522] width 52 height 43
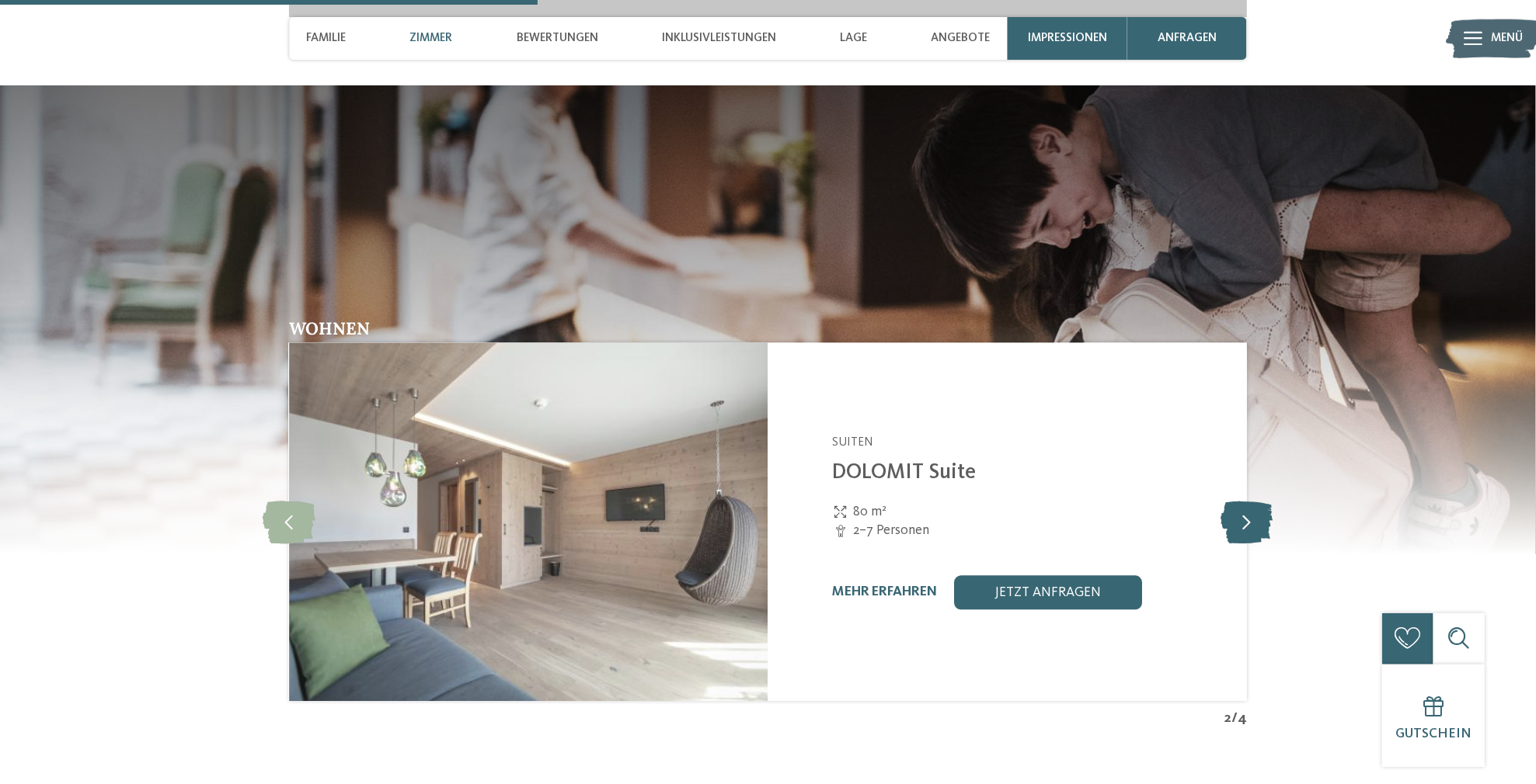
click at [1240, 524] on icon at bounding box center [1246, 522] width 52 height 43
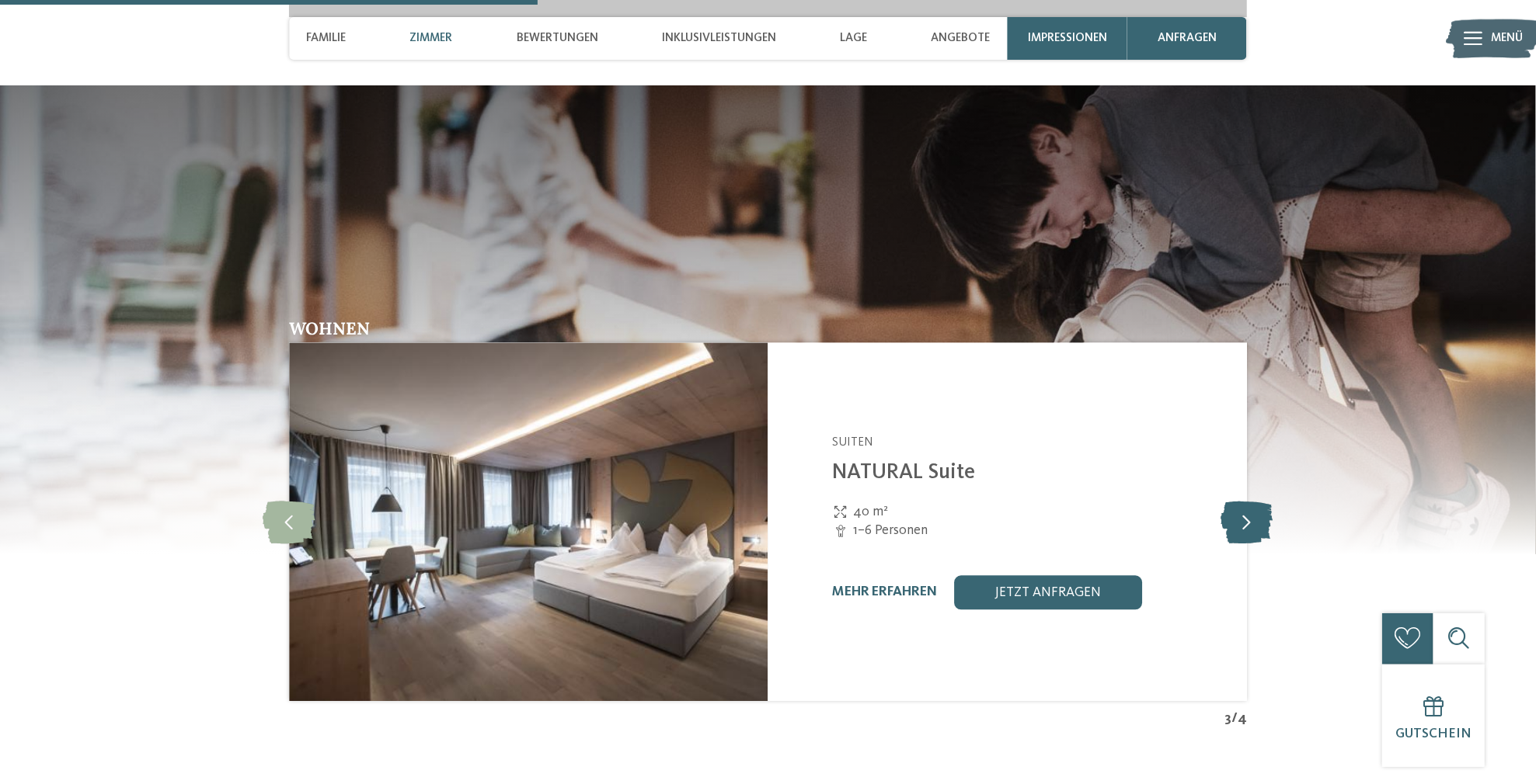
click at [1240, 524] on icon at bounding box center [1246, 522] width 52 height 43
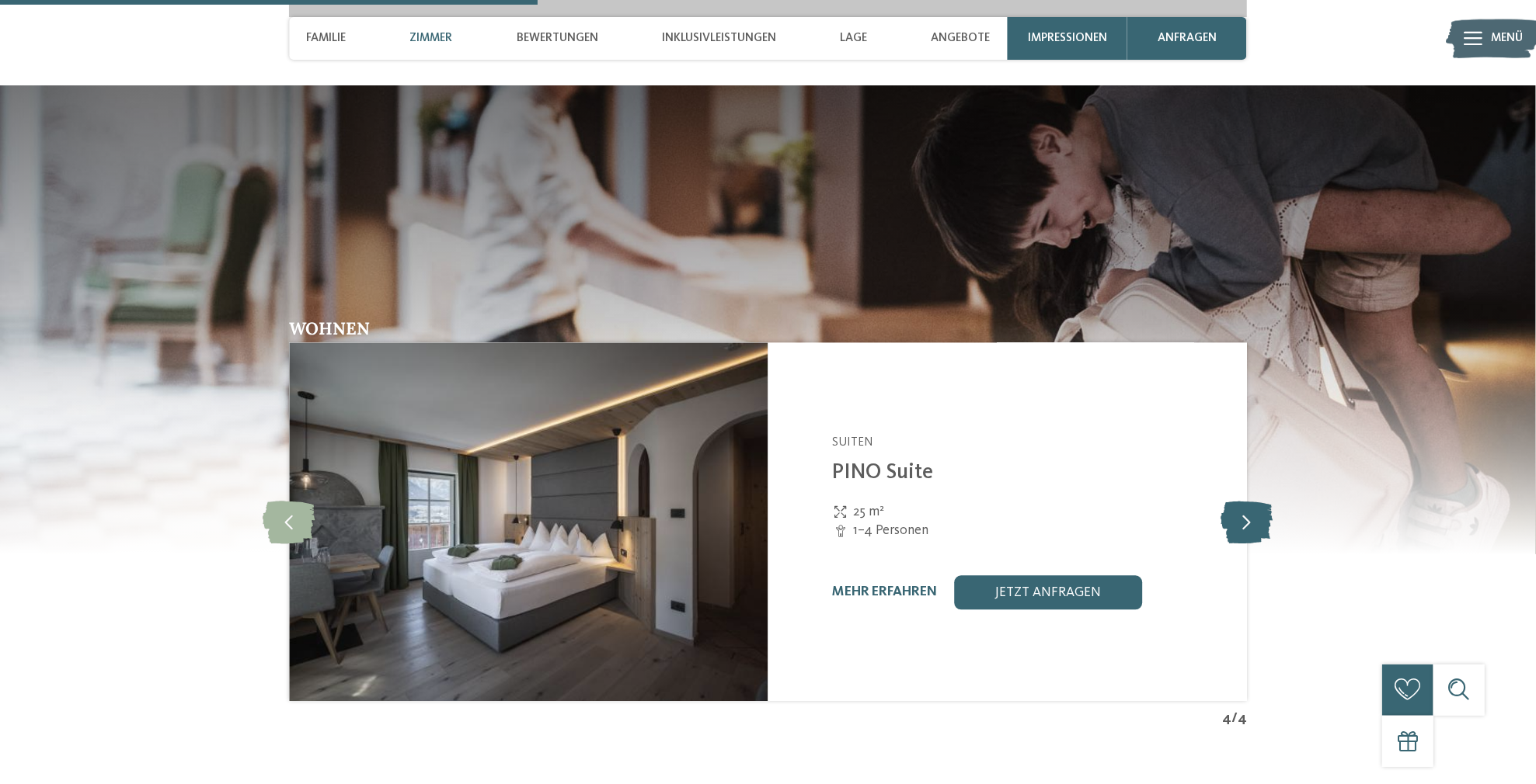
click at [1240, 524] on icon at bounding box center [1246, 522] width 52 height 43
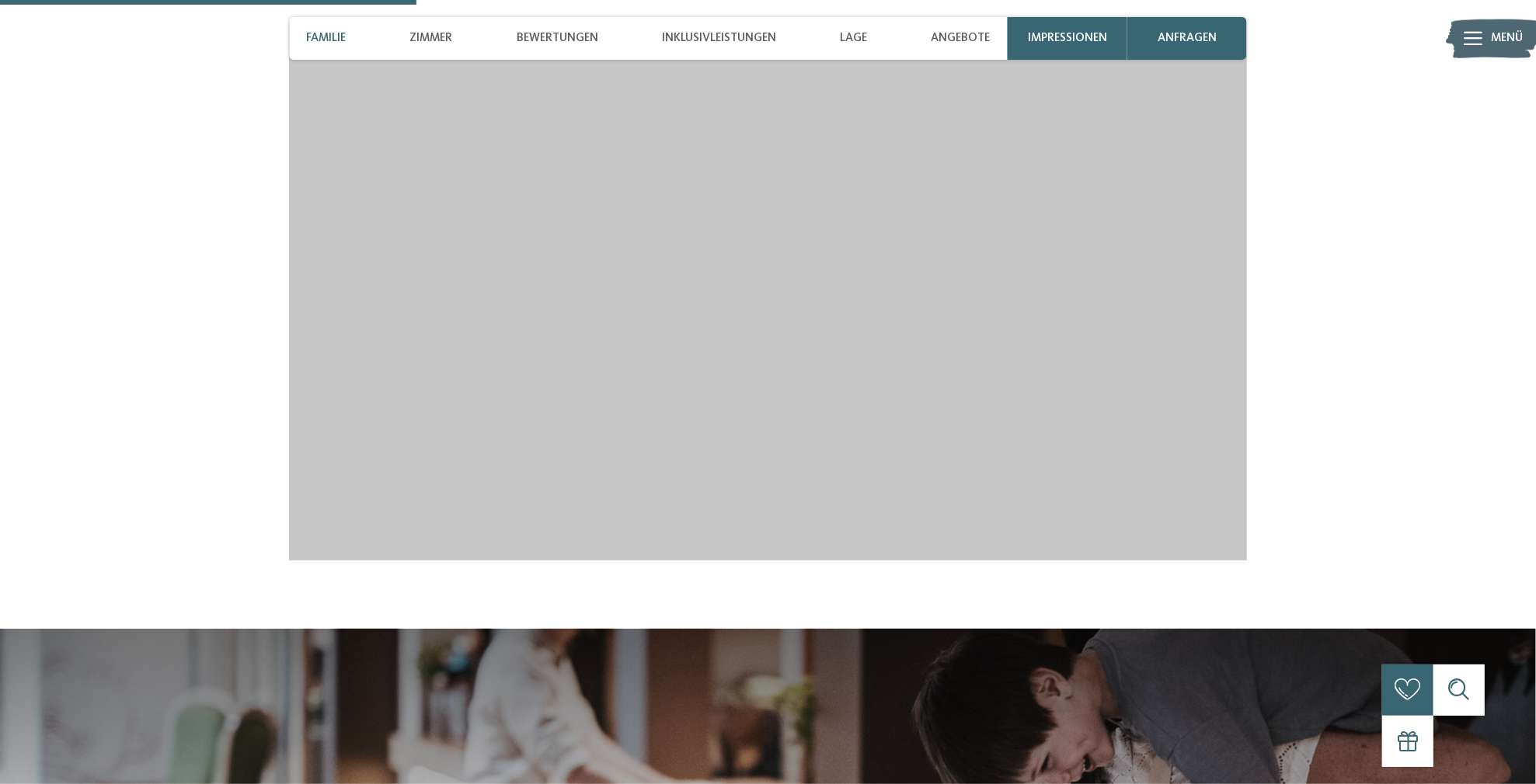
click at [343, 40] on span "Familie" at bounding box center [326, 38] width 39 height 14
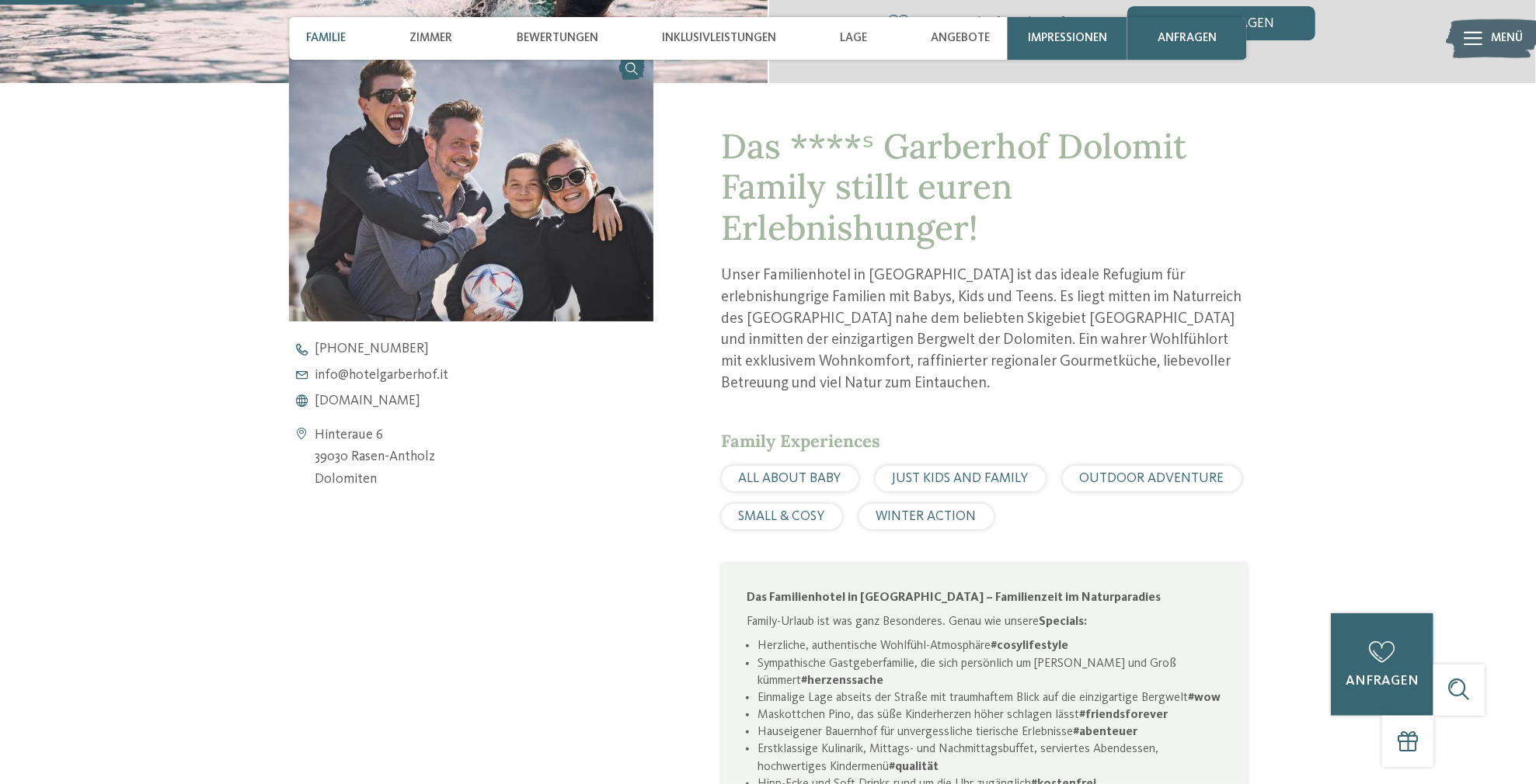
scroll to position [598, 0]
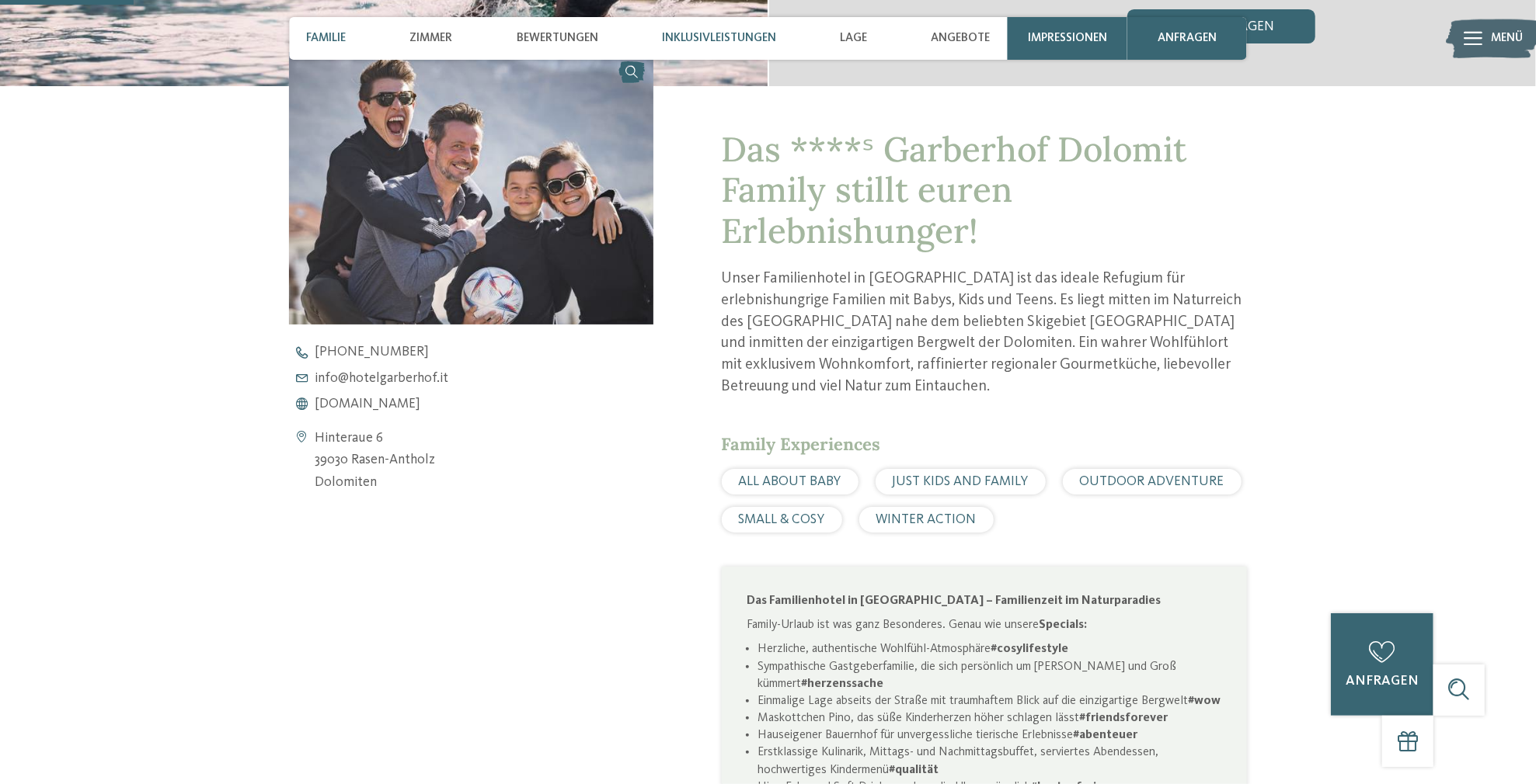
click at [698, 45] on div "Inklusivleistungen" at bounding box center [719, 38] width 131 height 43
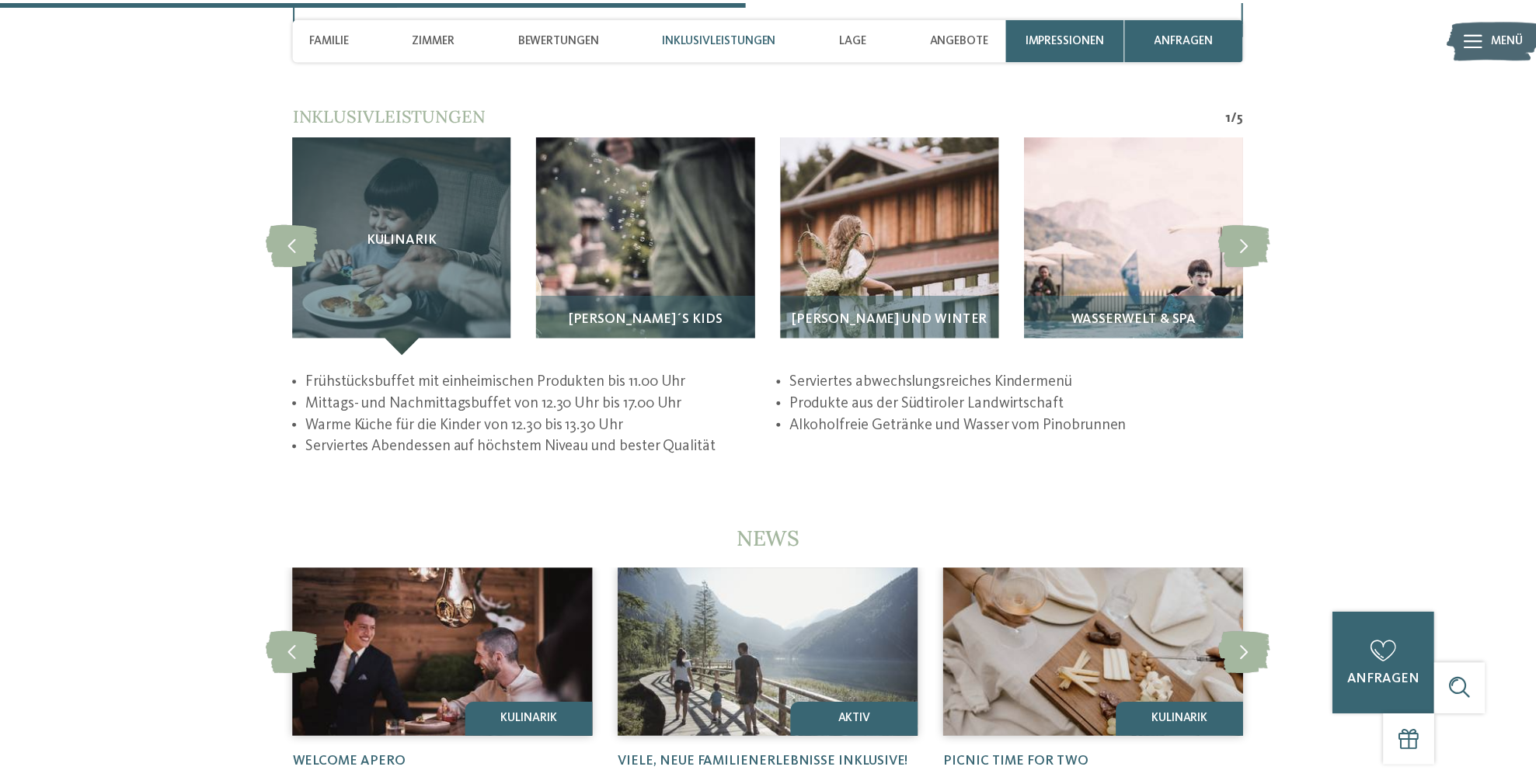
scroll to position [3385, 0]
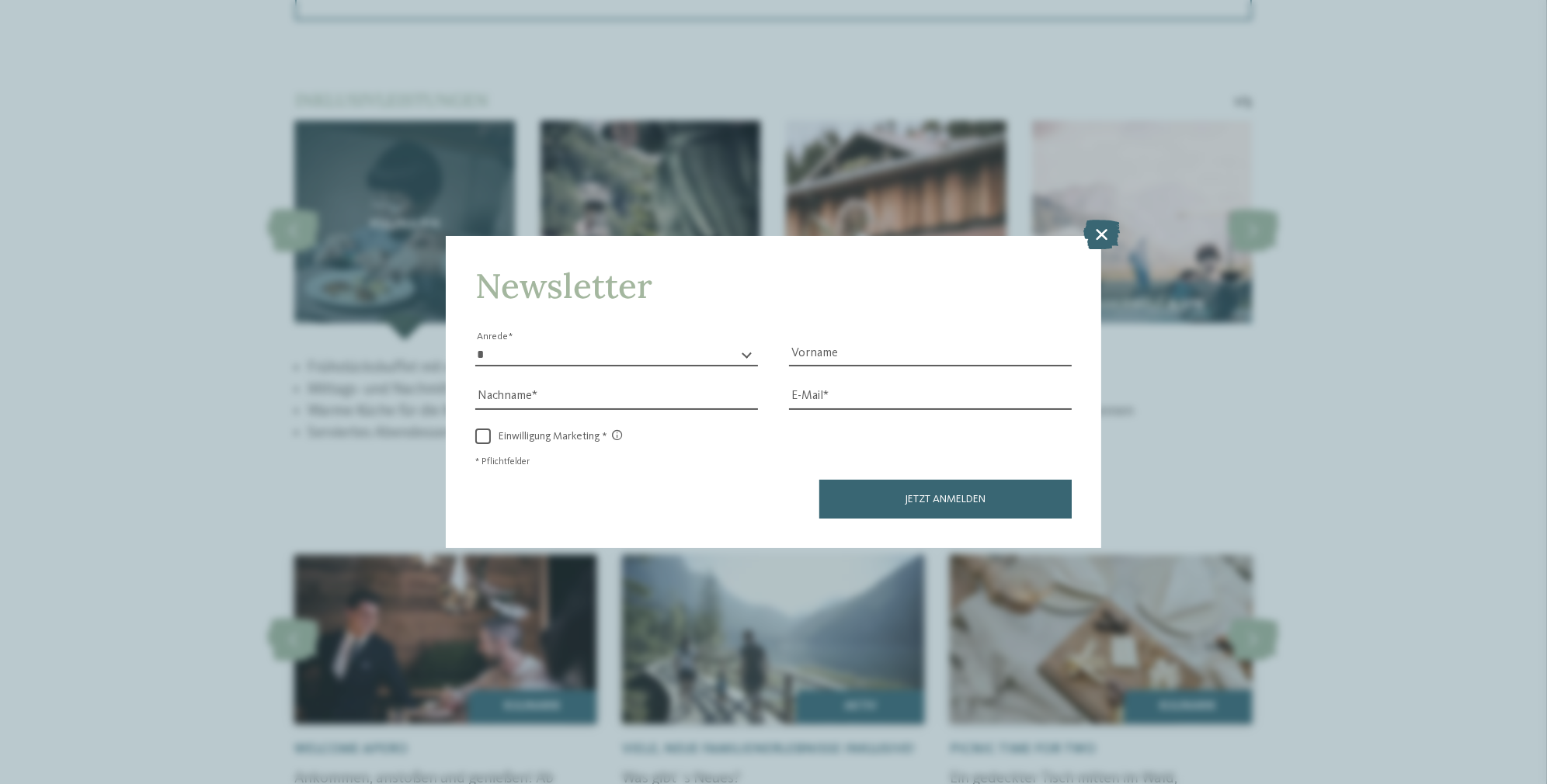
drag, startPoint x: 1097, startPoint y: 239, endPoint x: 970, endPoint y: 280, distance: 133.5
click at [1097, 238] on icon at bounding box center [1101, 234] width 37 height 29
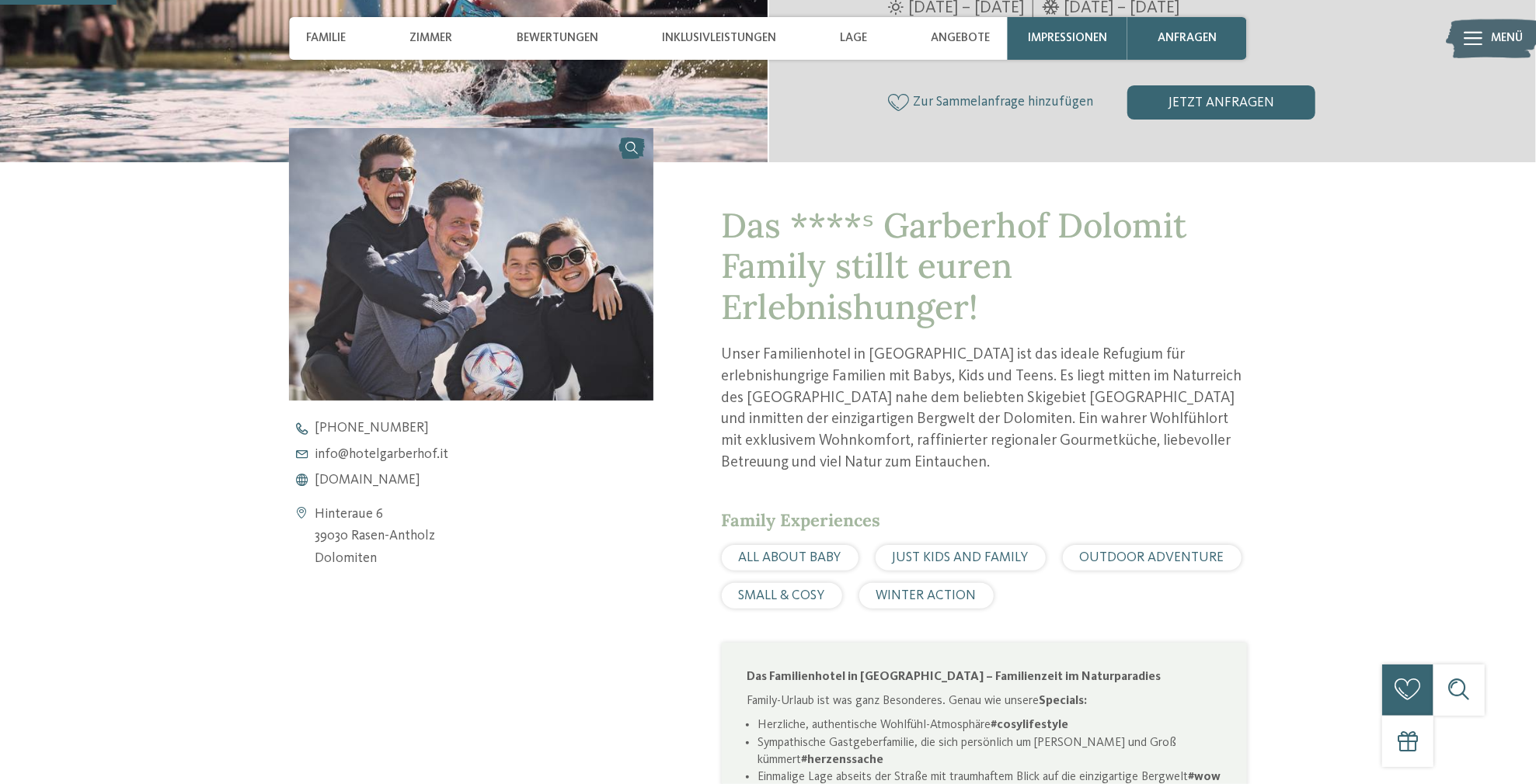
scroll to position [124, 0]
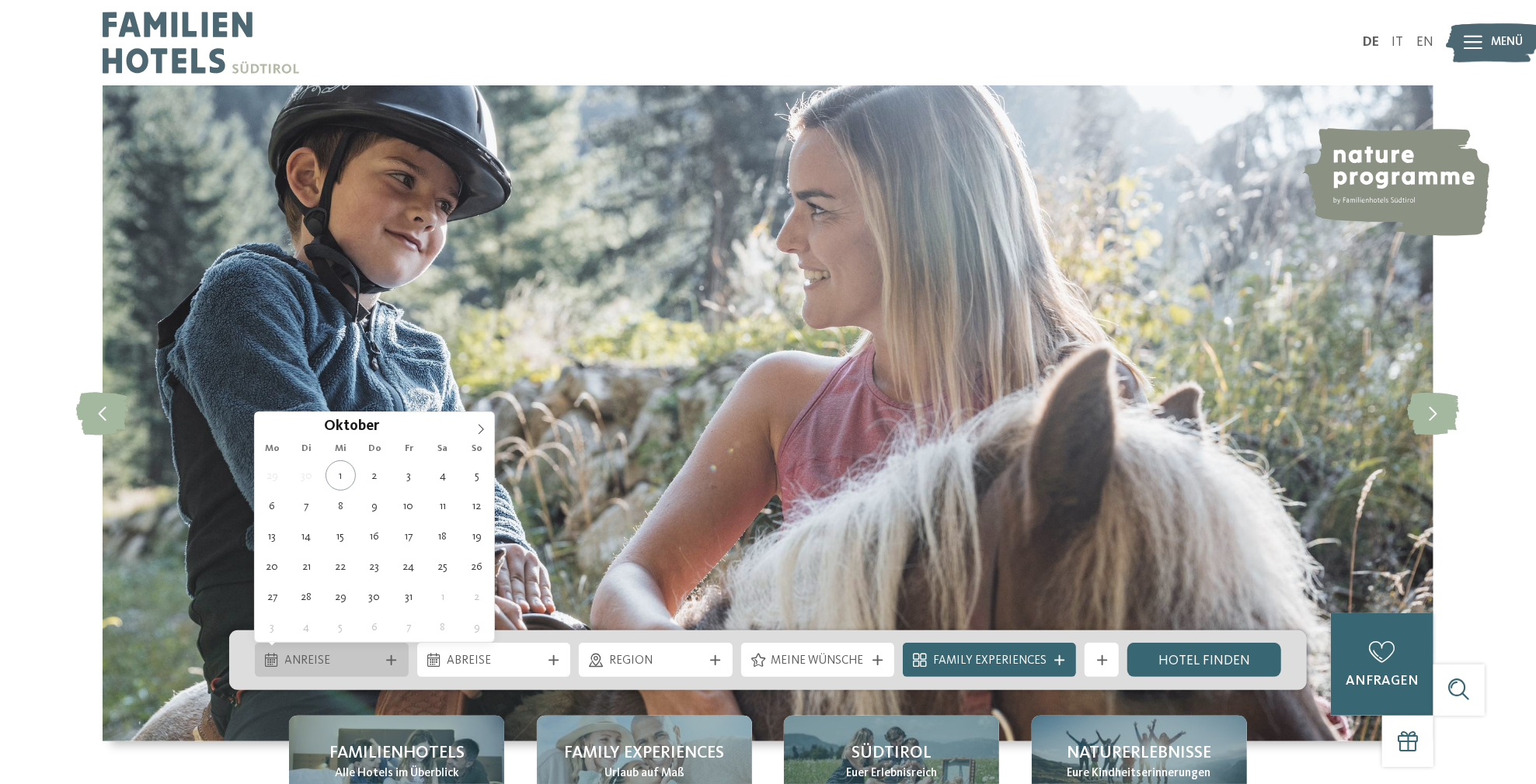
click at [387, 663] on icon at bounding box center [391, 660] width 10 height 10
click at [386, 415] on div "Oktober ****" at bounding box center [374, 426] width 179 height 26
click at [401, 428] on input "****" at bounding box center [404, 426] width 52 height 16
type input "****"
click at [423, 421] on span at bounding box center [424, 421] width 11 height 8
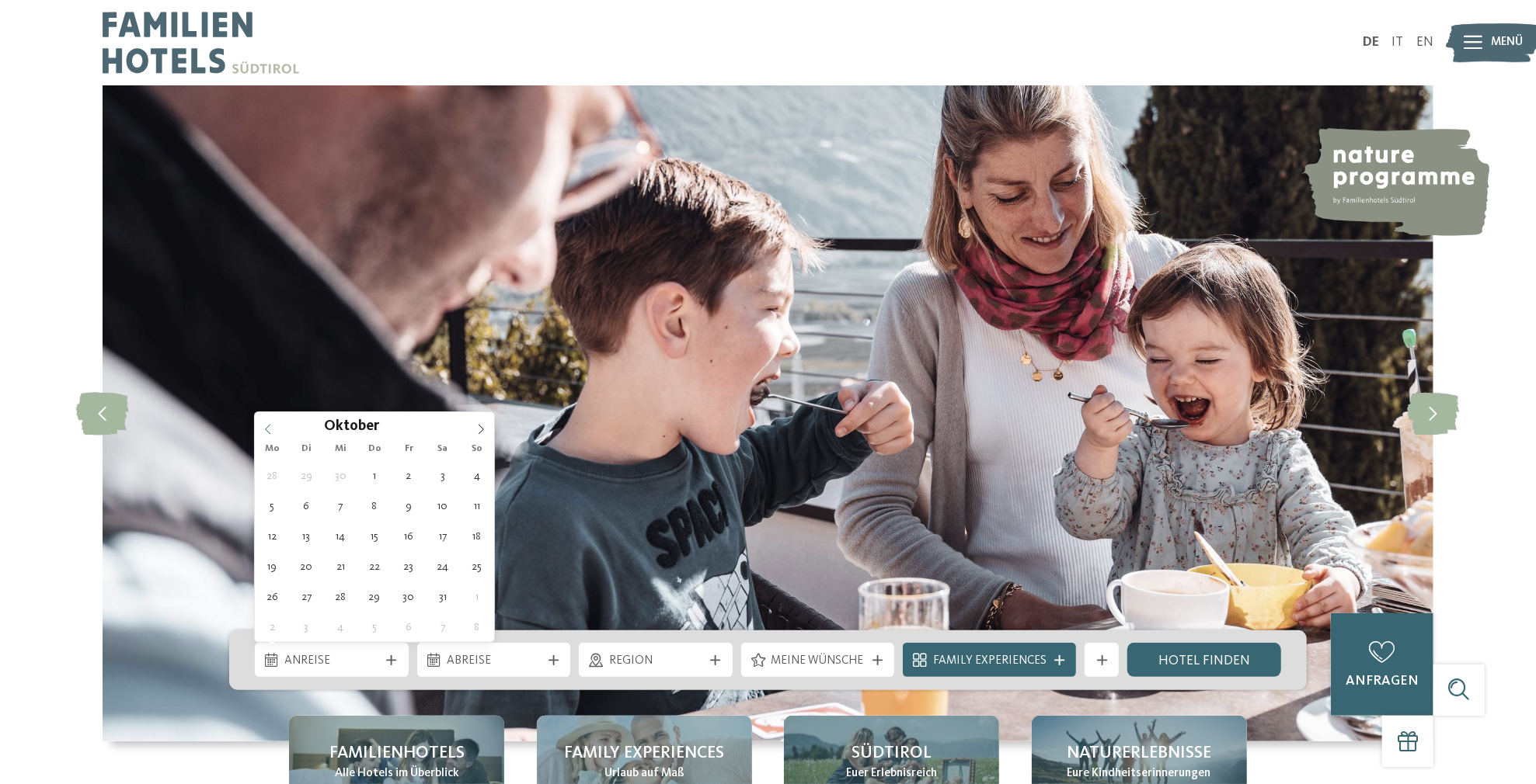
click at [265, 431] on icon at bounding box center [268, 429] width 11 height 11
type div "[DATE]"
type input "****"
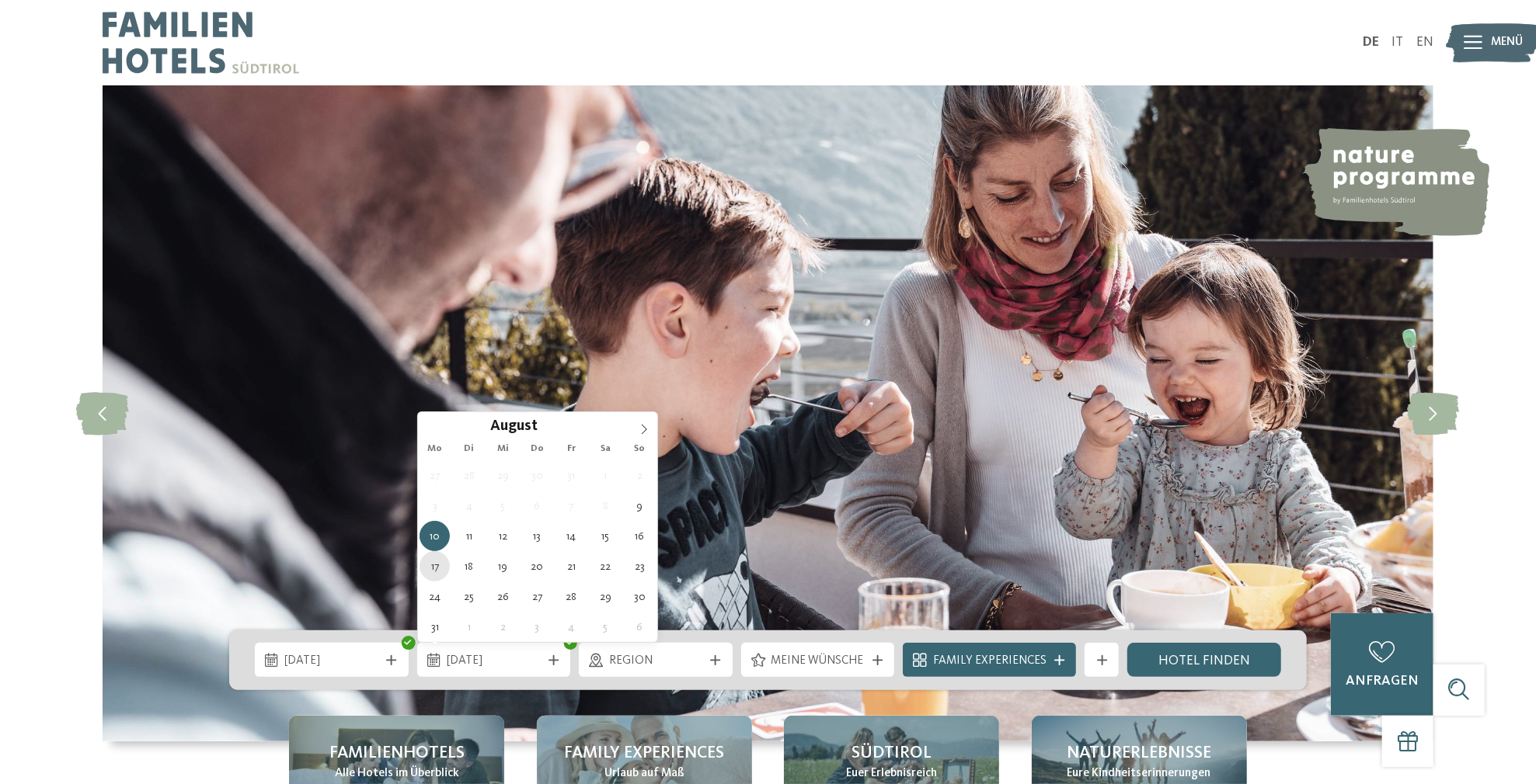
type div "[DATE]"
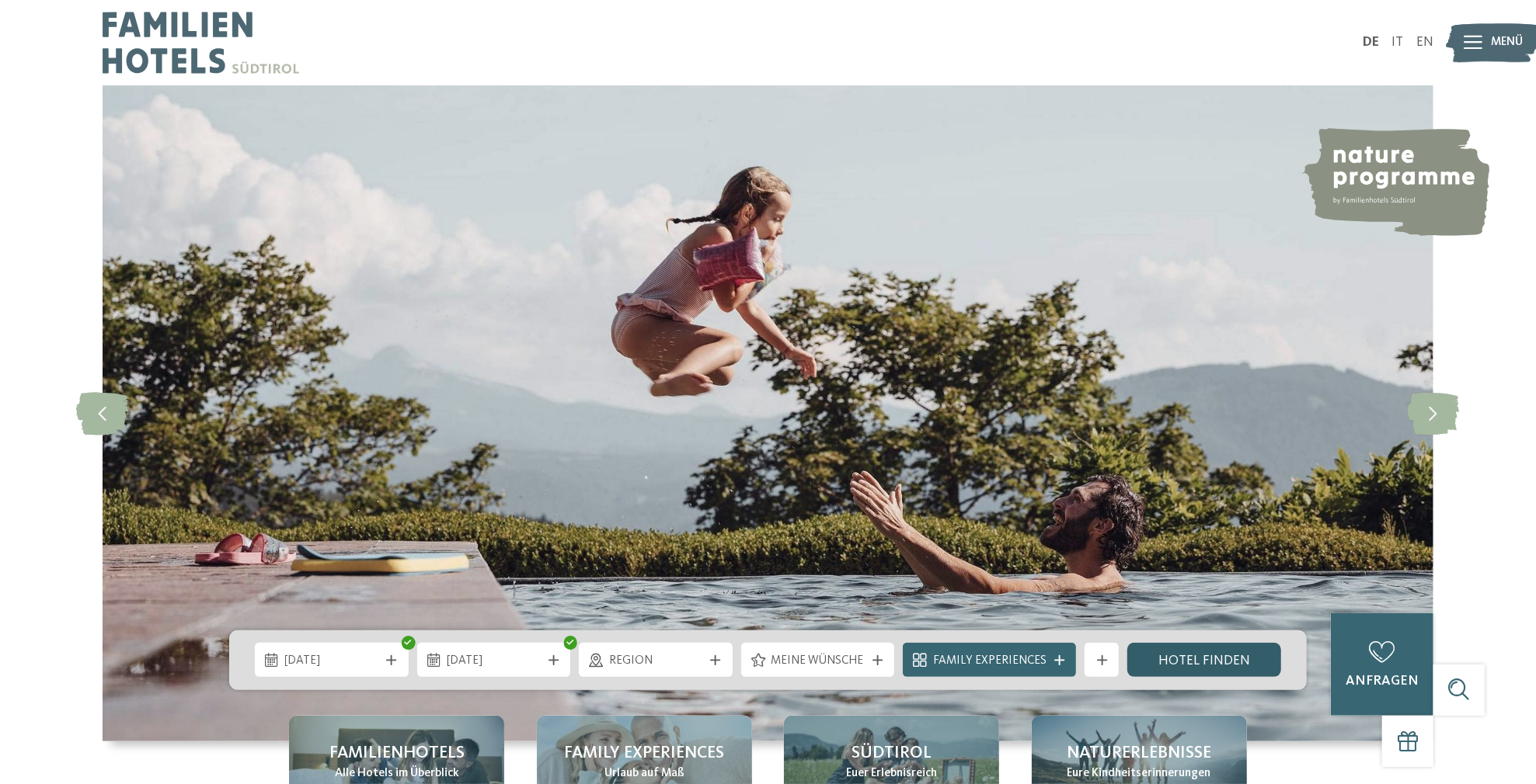
click at [1190, 656] on link "Hotel finden" at bounding box center [1204, 660] width 154 height 34
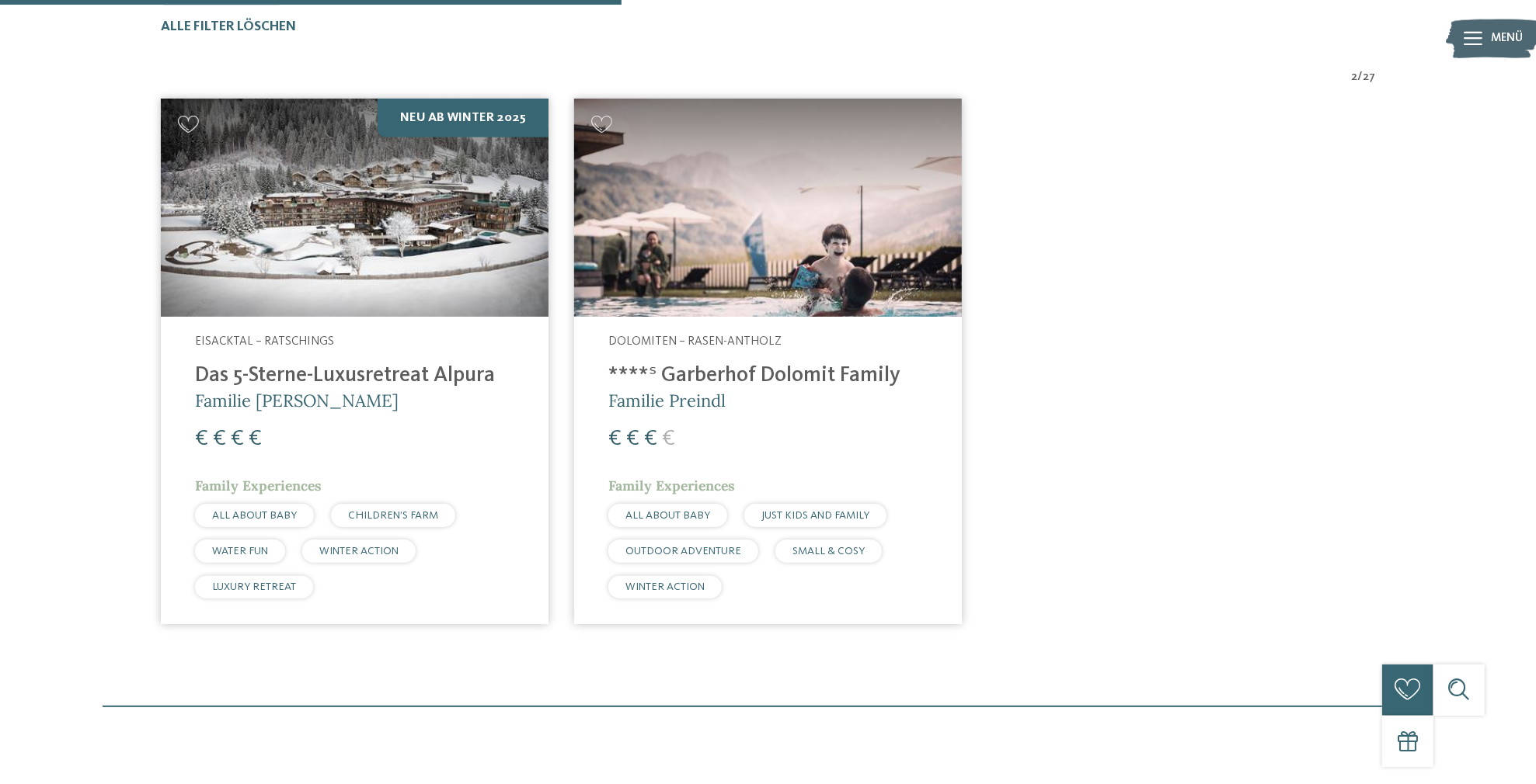
scroll to position [568, 0]
click at [387, 375] on h4 "Das 5-Sterne-Luxusretreat Alpura" at bounding box center [355, 376] width 319 height 25
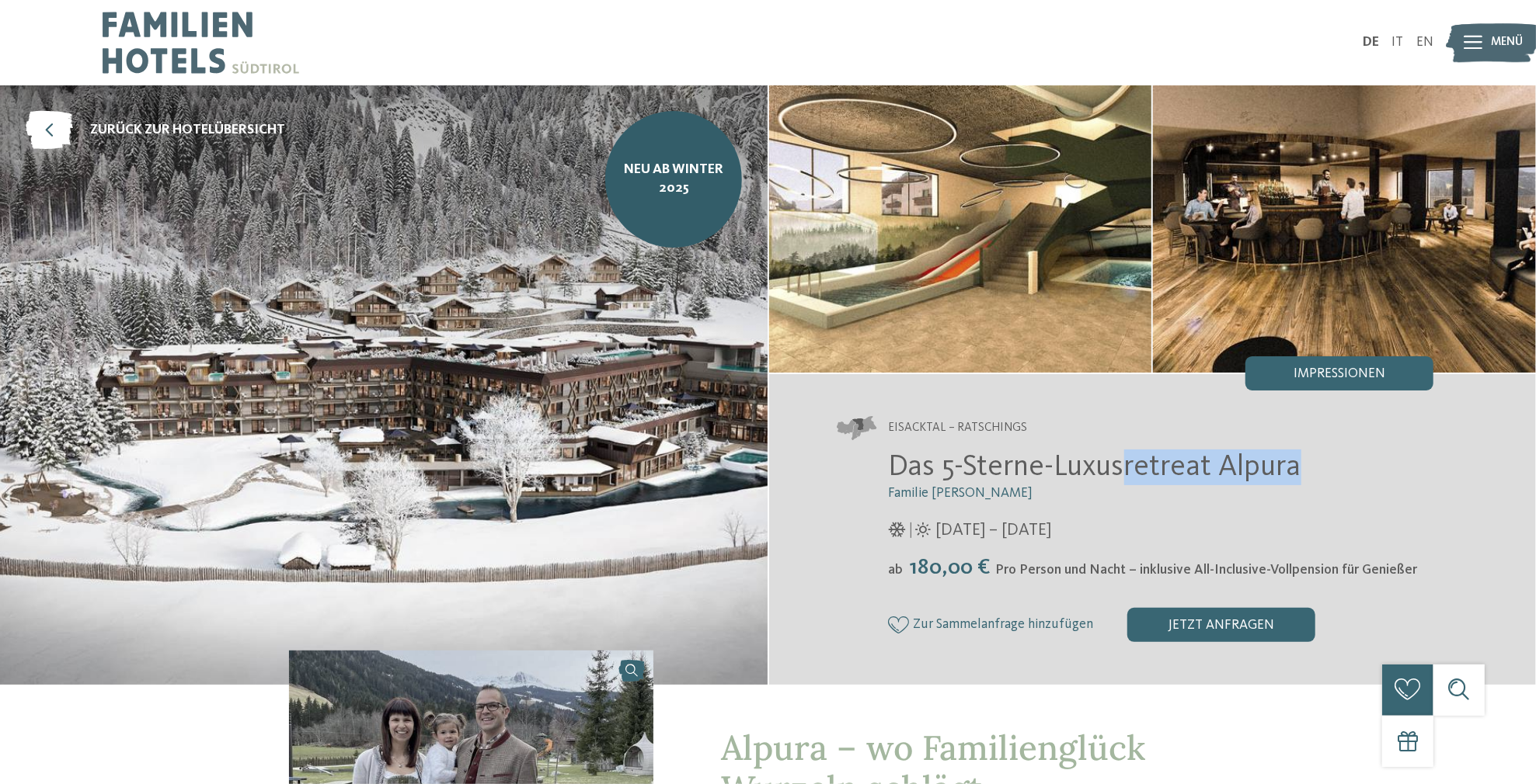
drag, startPoint x: 1123, startPoint y: 462, endPoint x: 1313, endPoint y: 457, distance: 190.1
click at [1313, 457] on h2 "Das 5-Sterne-Luxusretreat Alpura" at bounding box center [1160, 467] width 544 height 36
drag, startPoint x: 1313, startPoint y: 457, endPoint x: 1267, endPoint y: 462, distance: 46.3
copy span "retreat Alpura"
